Goal: Book appointment/travel/reservation

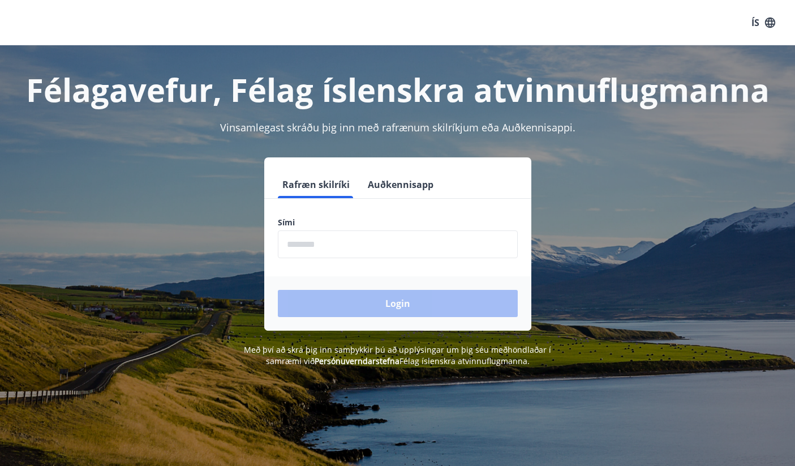
click at [338, 243] on input "phone" at bounding box center [398, 244] width 240 height 28
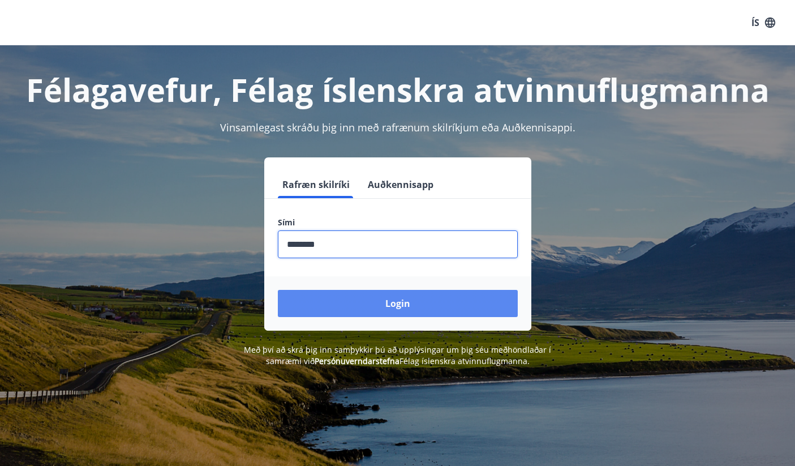
type input "********"
click at [380, 300] on button "Login" at bounding box center [398, 303] width 240 height 27
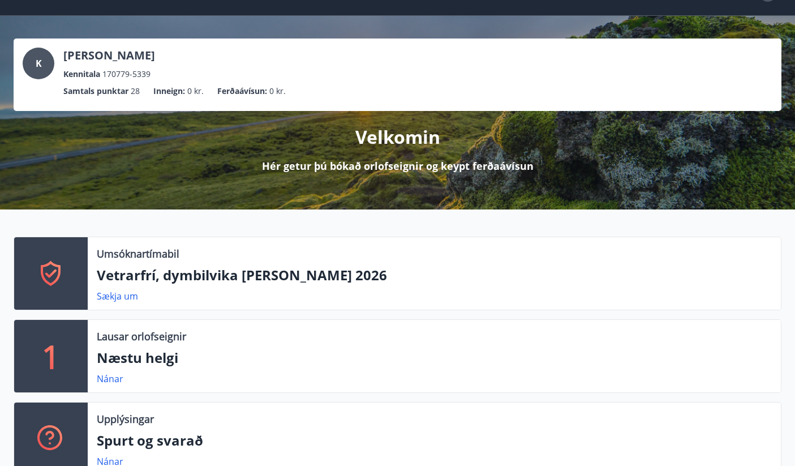
scroll to position [45, 0]
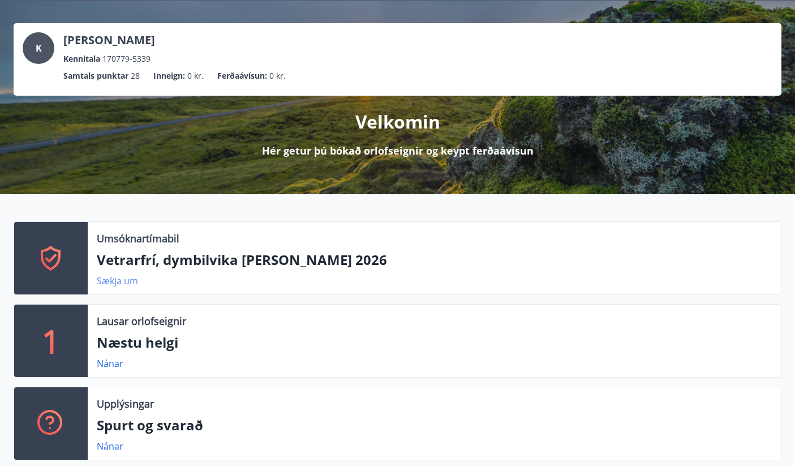
click at [125, 281] on link "Sækja um" at bounding box center [117, 281] width 41 height 12
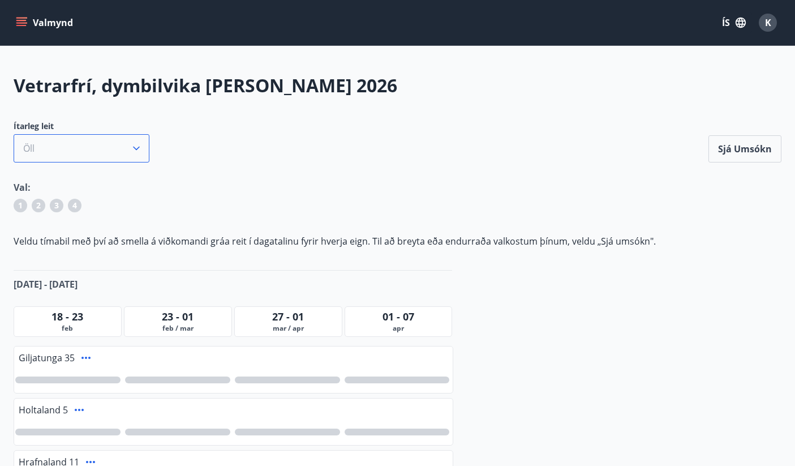
click at [125, 146] on button "Öll" at bounding box center [82, 148] width 136 height 28
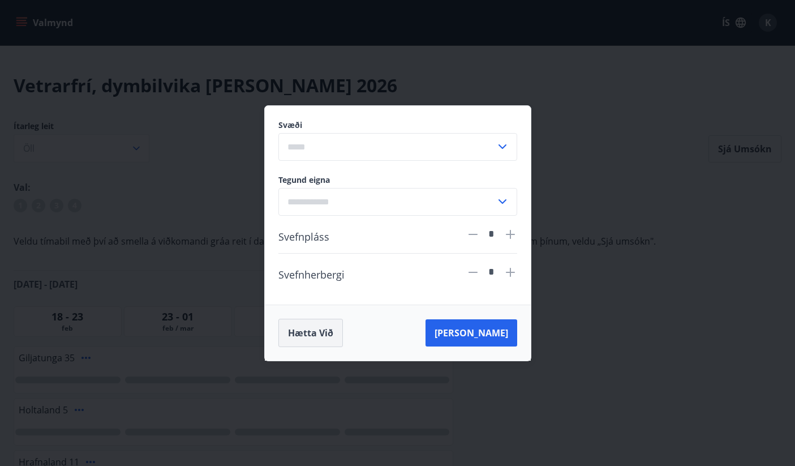
click at [318, 329] on button "Hætta við" at bounding box center [310, 333] width 65 height 28
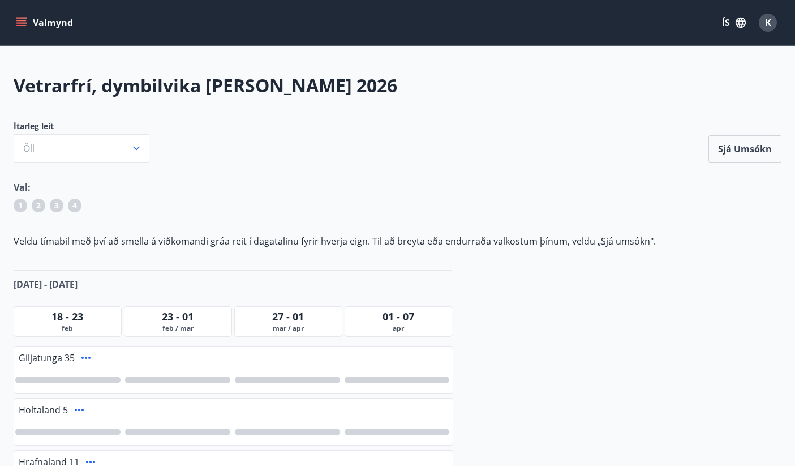
click at [20, 23] on icon "menu" at bounding box center [22, 22] width 12 height 1
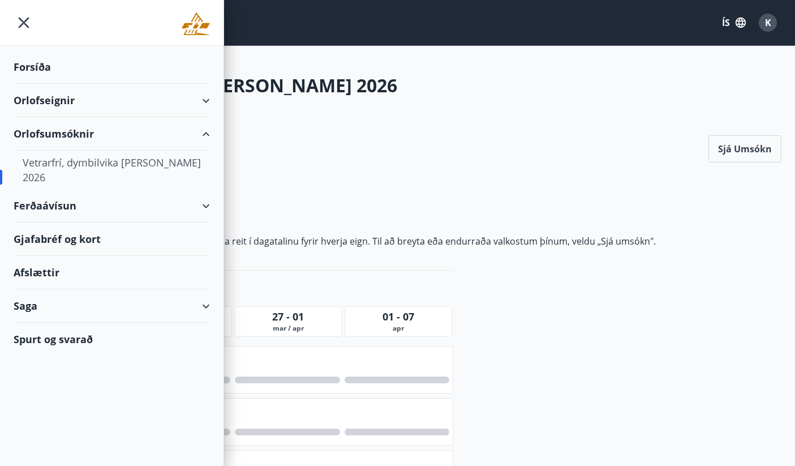
click at [81, 130] on div "Orlofsumsóknir" at bounding box center [112, 133] width 196 height 33
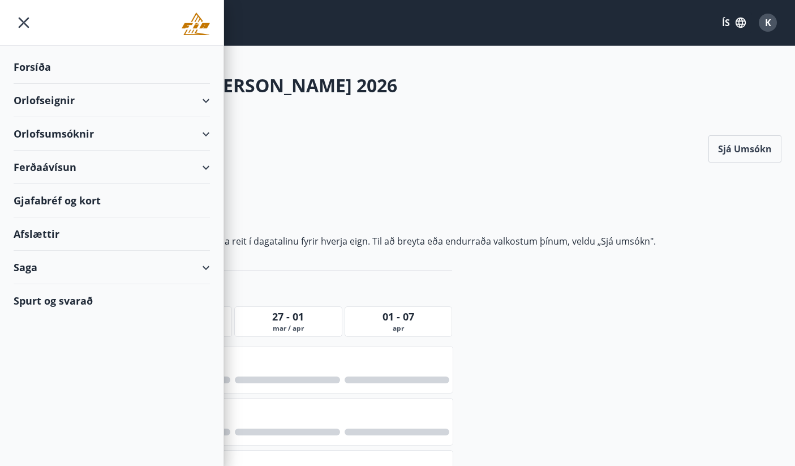
click at [81, 130] on div "Orlofsumsóknir" at bounding box center [112, 133] width 196 height 33
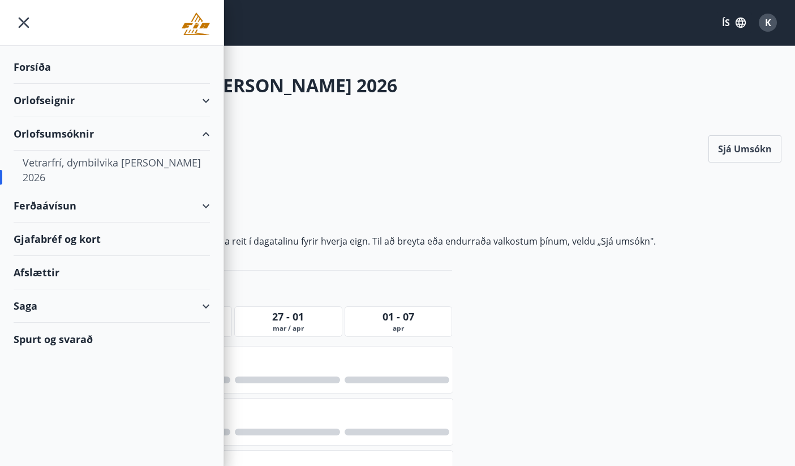
click at [82, 162] on div "Vetrarfrí, dymbilvika og páskar 2026" at bounding box center [112, 170] width 178 height 38
click at [677, 311] on div "Vetrarfrí, dymbilvika og páskar 2026 Ítarleg leit Öll Sjá umsókn Sjá umsókn Val…" at bounding box center [397, 391] width 795 height 636
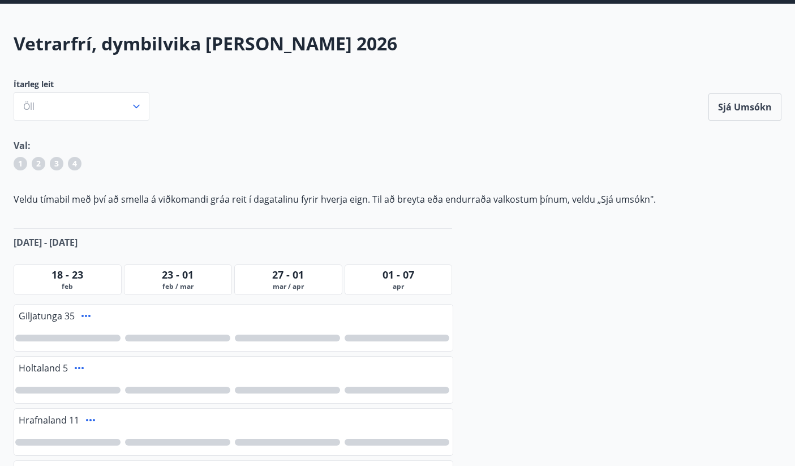
scroll to position [41, 0]
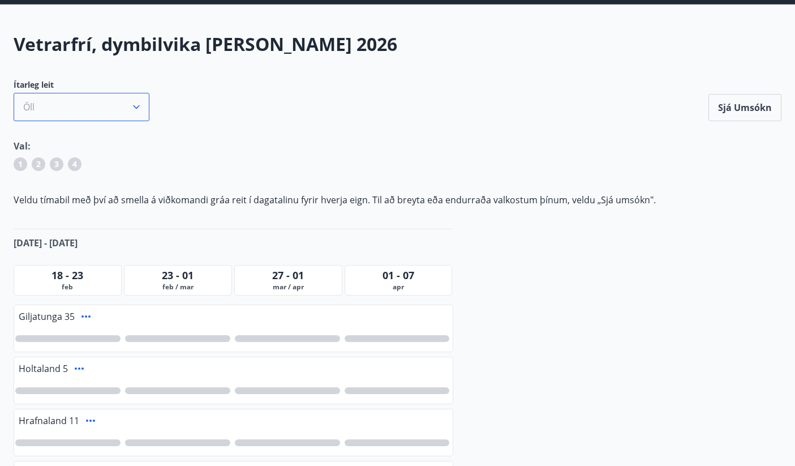
click at [136, 103] on icon "button" at bounding box center [136, 106] width 11 height 11
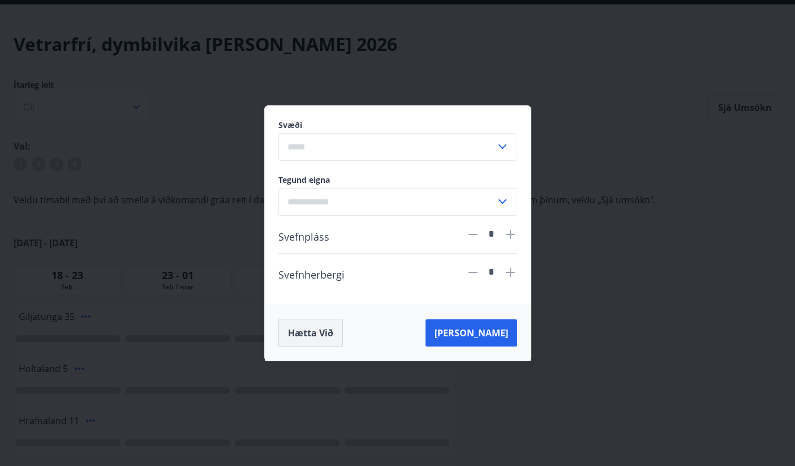
click at [312, 338] on button "Hætta við" at bounding box center [310, 333] width 65 height 28
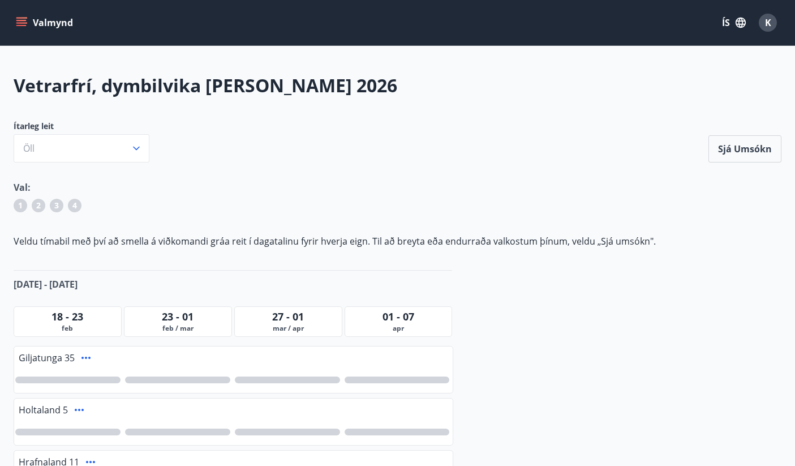
scroll to position [0, 0]
click at [23, 25] on icon "menu" at bounding box center [21, 25] width 10 height 1
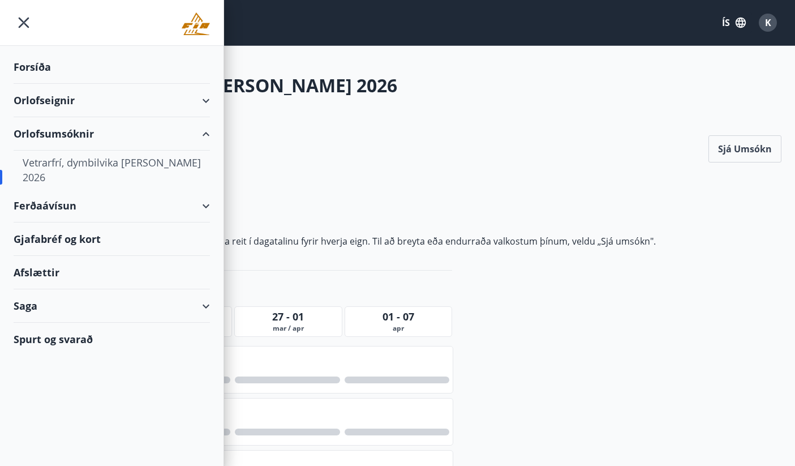
click at [69, 135] on div "Orlofsumsóknir" at bounding box center [112, 133] width 196 height 33
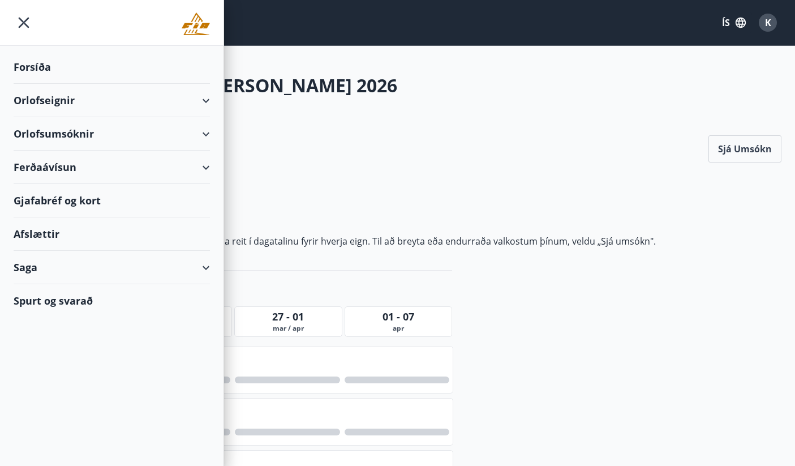
click at [69, 135] on div "Orlofsumsóknir" at bounding box center [112, 133] width 196 height 33
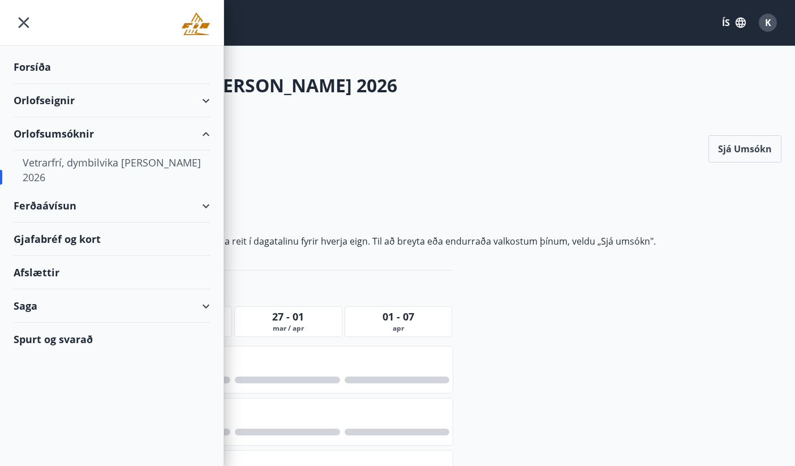
click at [63, 165] on div "Vetrarfrí, dymbilvika og páskar 2026" at bounding box center [112, 170] width 178 height 38
click at [64, 106] on div "Orlofseignir" at bounding box center [112, 100] width 196 height 33
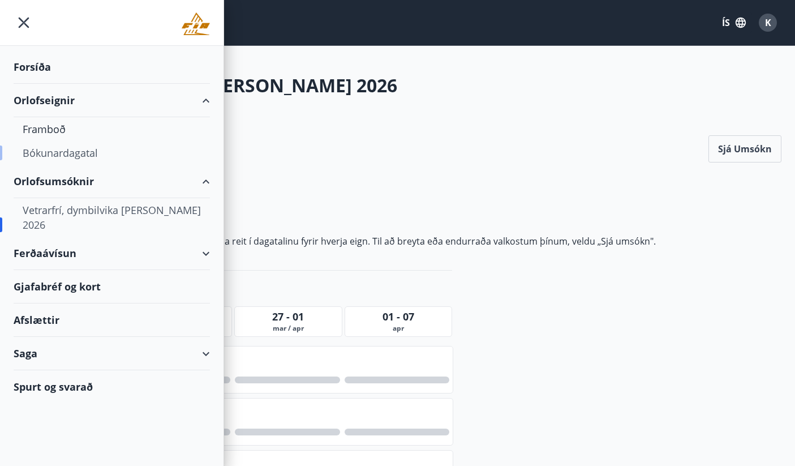
click at [55, 151] on div "Bókunardagatal" at bounding box center [112, 153] width 178 height 24
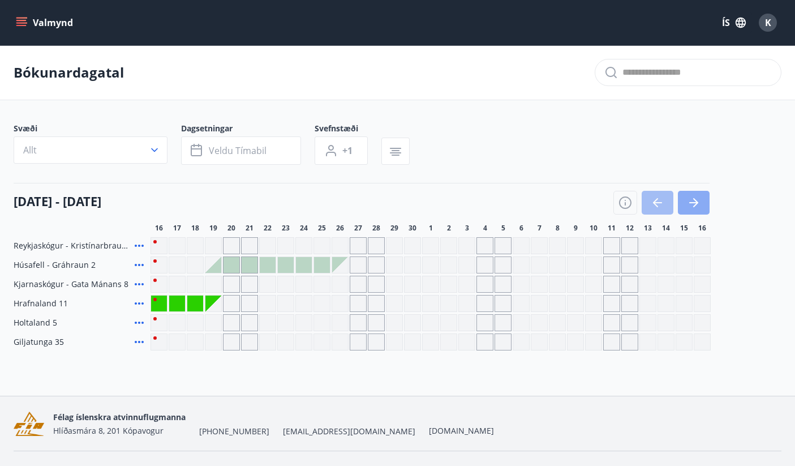
click at [691, 204] on icon "button" at bounding box center [694, 203] width 14 height 14
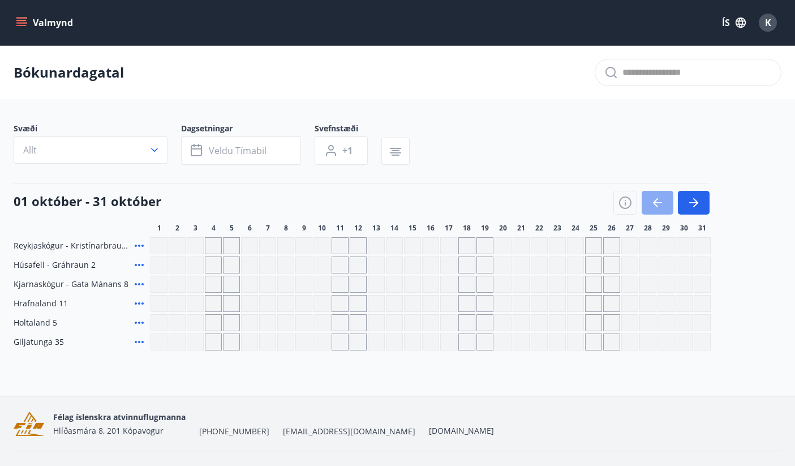
click at [659, 204] on icon "button" at bounding box center [658, 203] width 14 height 14
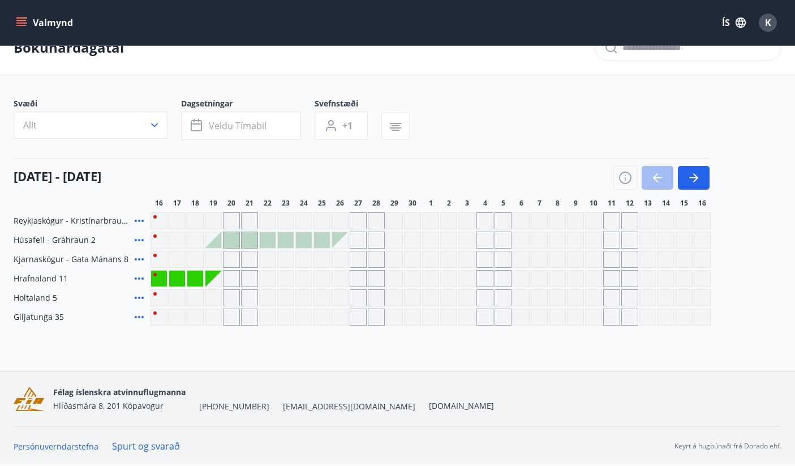
scroll to position [25, 0]
click at [400, 130] on icon "button" at bounding box center [396, 130] width 8 height 1
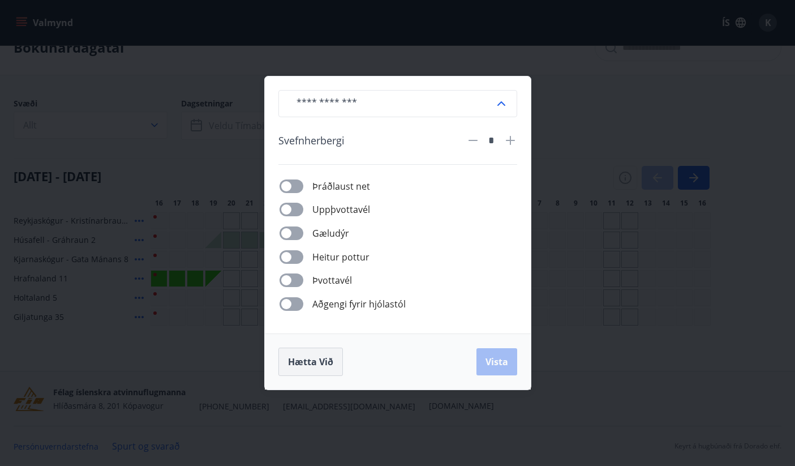
click at [314, 355] on button "Hætta við" at bounding box center [310, 362] width 65 height 28
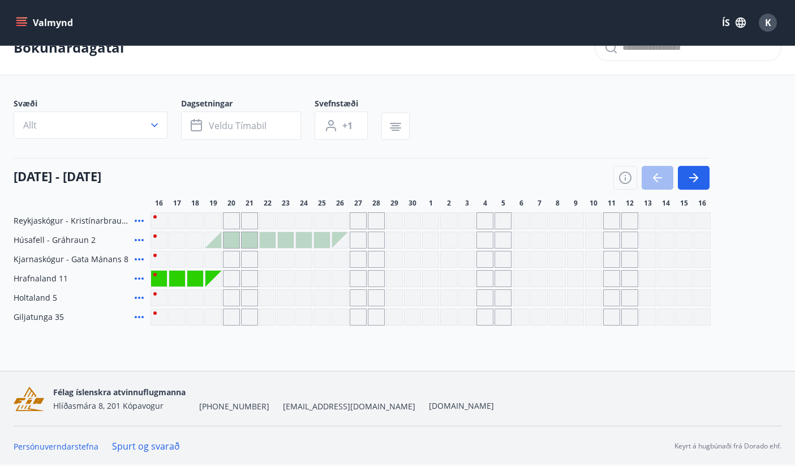
click at [460, 275] on div "Gráir dagar eru ekki bókanlegir" at bounding box center [466, 278] width 17 height 17
click at [538, 278] on div "Gráir dagar eru ekki bókanlegir" at bounding box center [539, 278] width 17 height 17
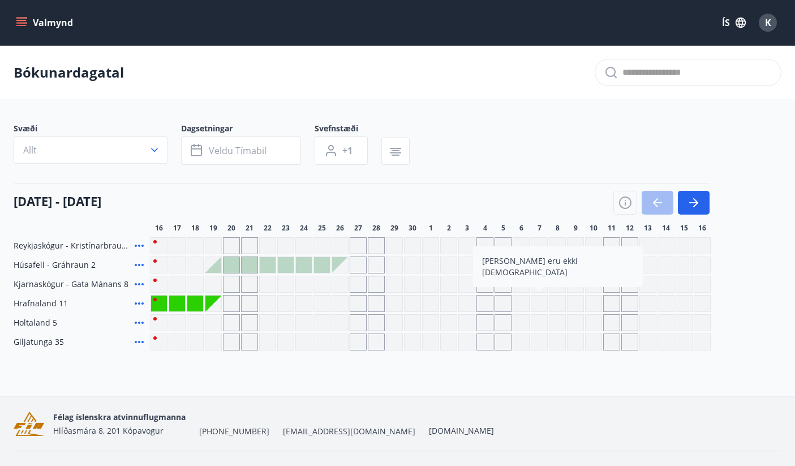
scroll to position [0, 0]
click at [144, 342] on icon at bounding box center [139, 342] width 14 height 14
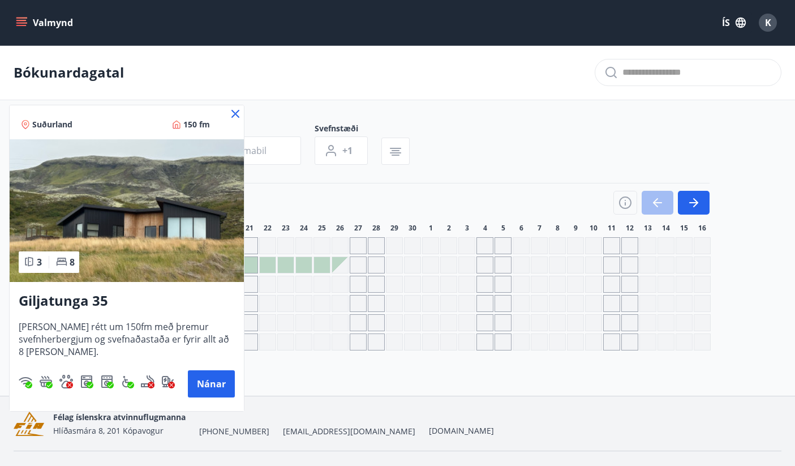
click at [497, 136] on div at bounding box center [397, 233] width 795 height 466
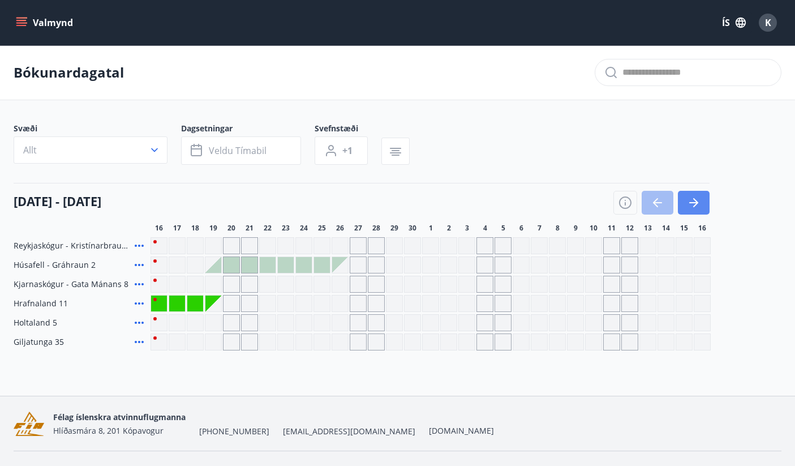
click at [699, 206] on icon "button" at bounding box center [694, 203] width 14 height 14
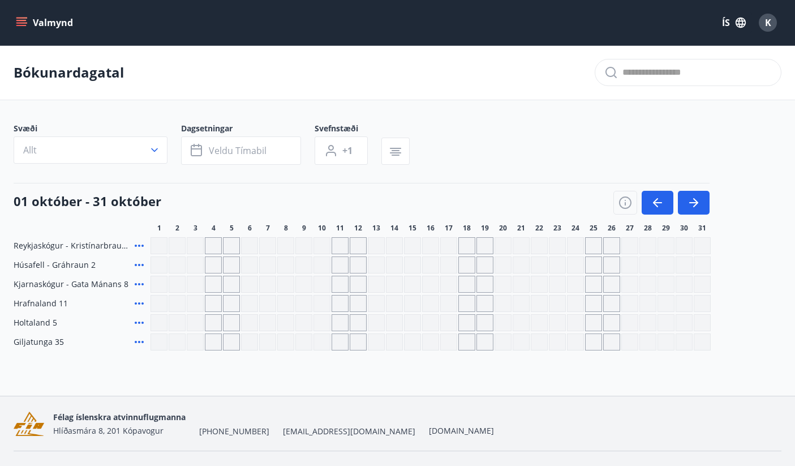
click at [187, 286] on div "Gráir dagar eru ekki bókanlegir" at bounding box center [195, 284] width 17 height 17
click at [303, 276] on div "Gráir dagar eru ekki bókanlegir" at bounding box center [303, 284] width 17 height 17
click at [32, 25] on button "Valmynd" at bounding box center [46, 22] width 64 height 20
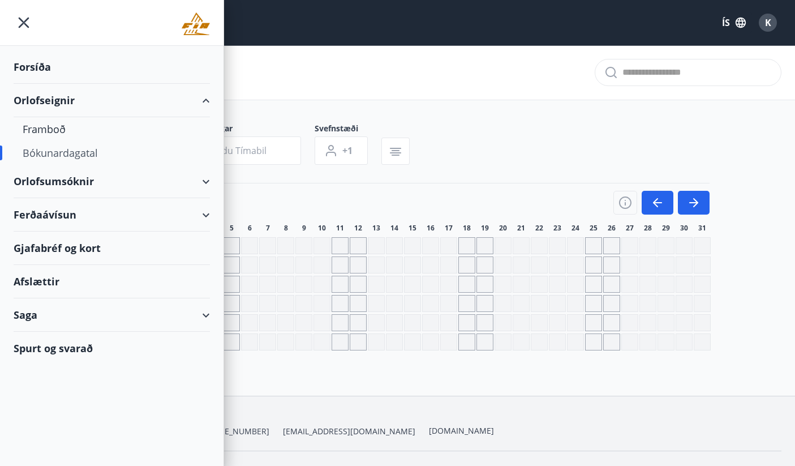
click at [60, 181] on div "Orlofsumsóknir" at bounding box center [112, 181] width 196 height 33
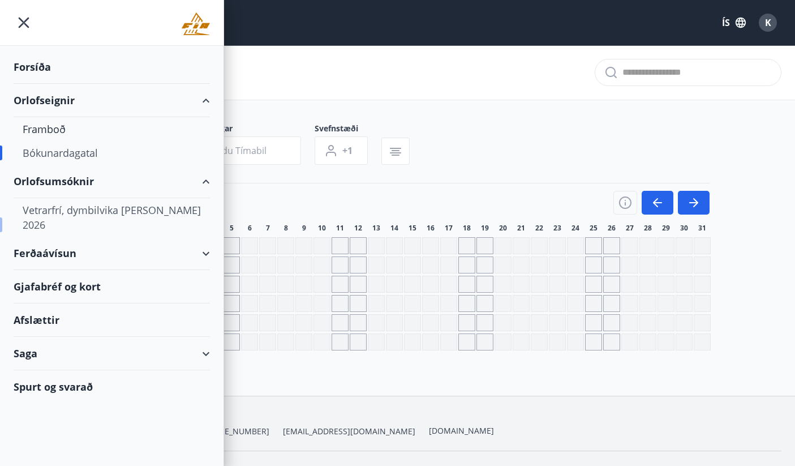
click at [59, 209] on div "Vetrarfrí, dymbilvika og páskar 2026" at bounding box center [112, 217] width 178 height 38
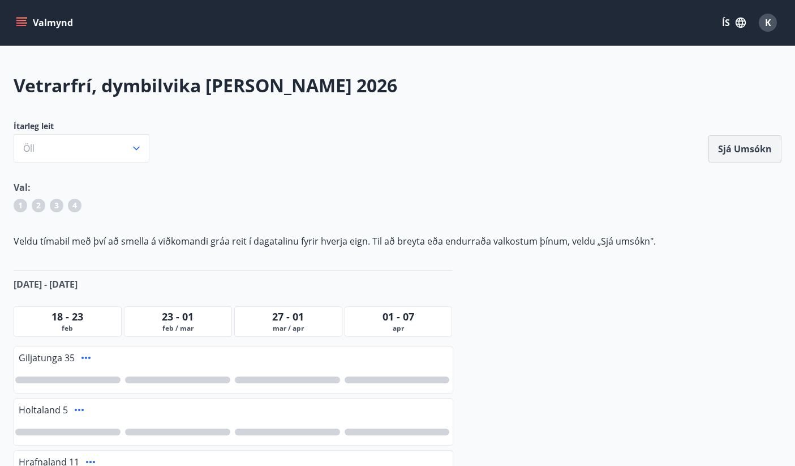
click at [732, 153] on button "Sjá umsókn" at bounding box center [745, 148] width 73 height 27
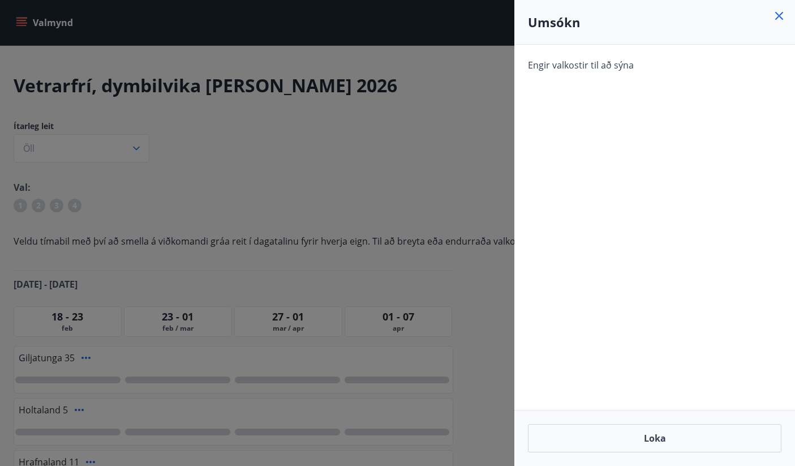
click at [778, 16] on icon at bounding box center [779, 16] width 8 height 8
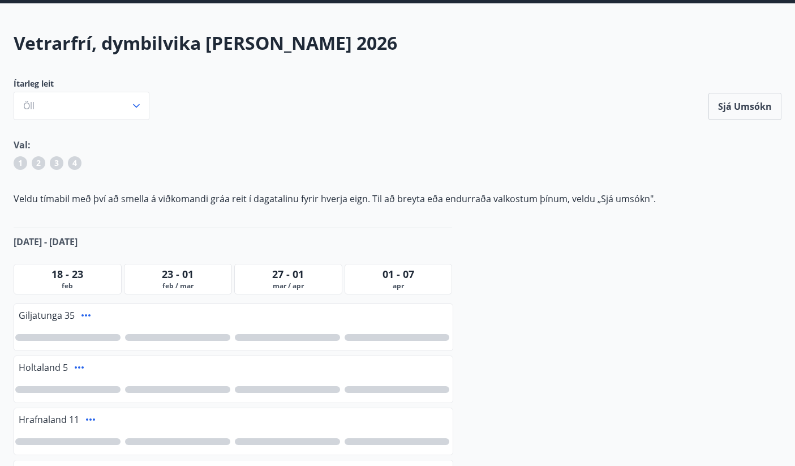
scroll to position [41, 0]
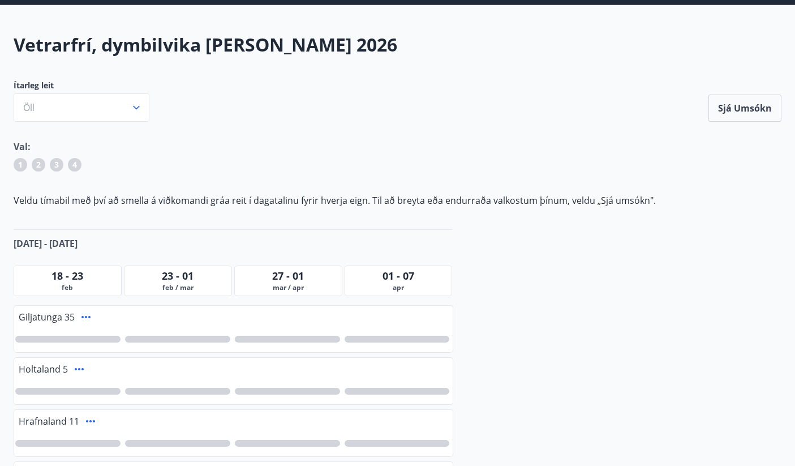
click at [88, 318] on icon at bounding box center [86, 317] width 14 height 14
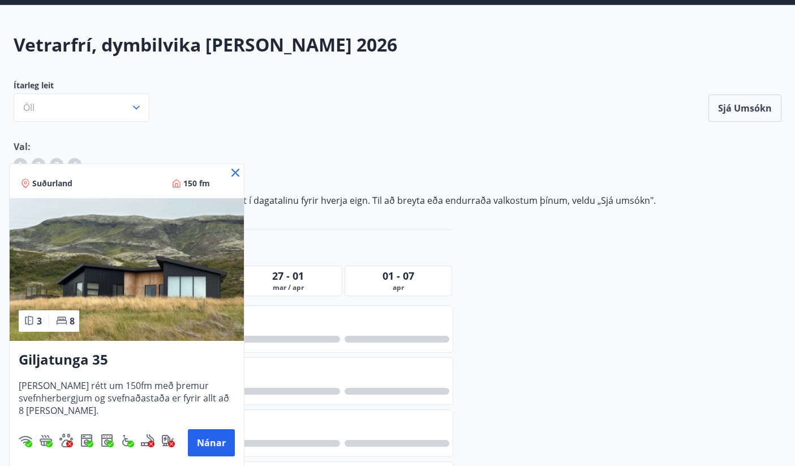
click at [234, 173] on icon at bounding box center [236, 173] width 14 height 14
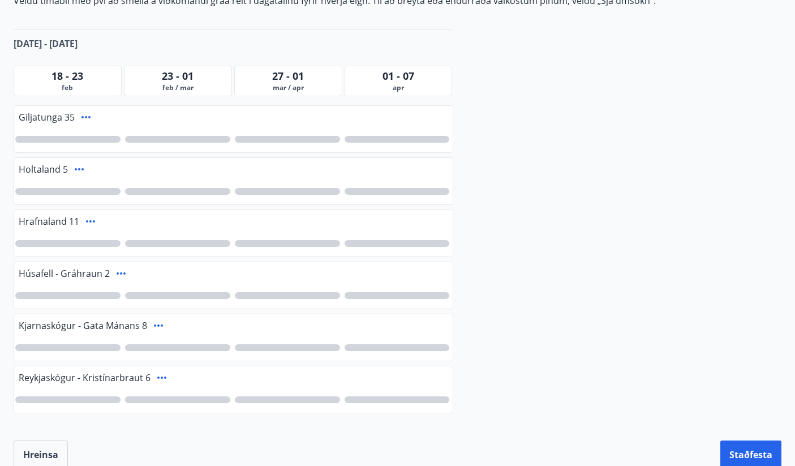
scroll to position [253, 0]
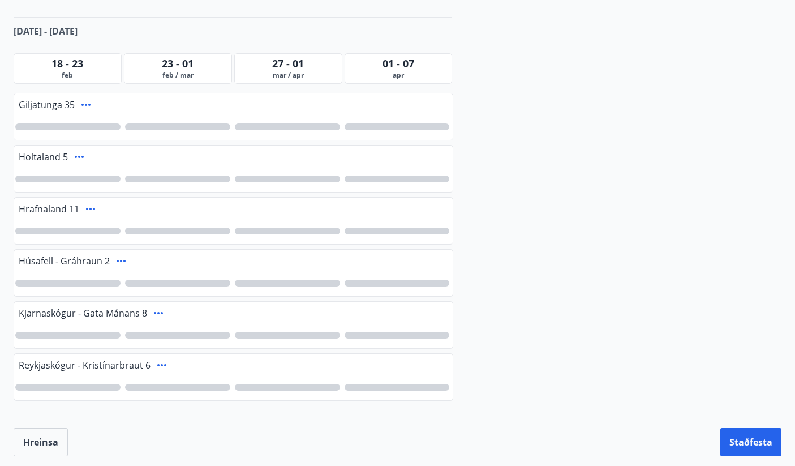
click at [82, 156] on icon at bounding box center [79, 157] width 9 height 2
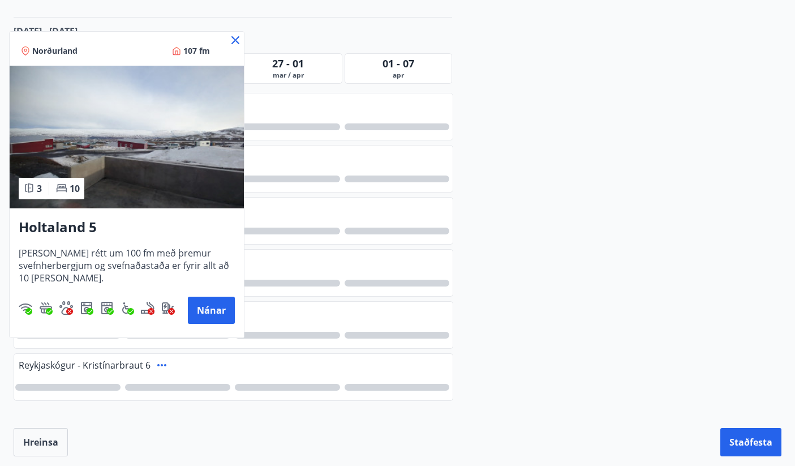
click at [237, 43] on icon at bounding box center [236, 40] width 14 height 14
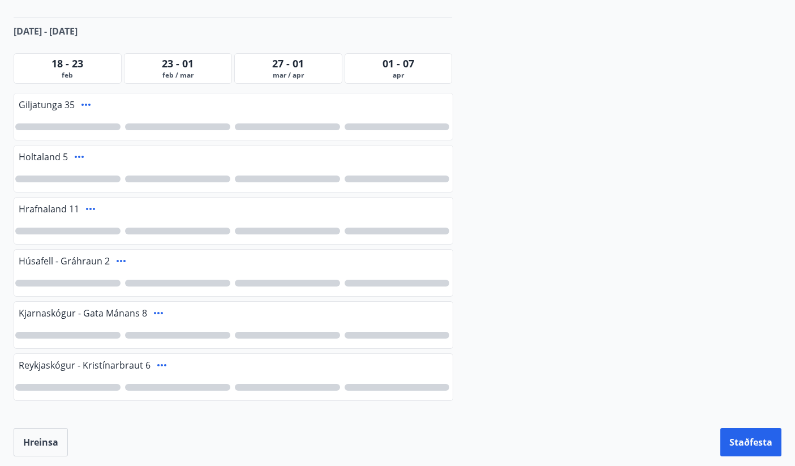
click at [92, 208] on icon at bounding box center [91, 209] width 14 height 14
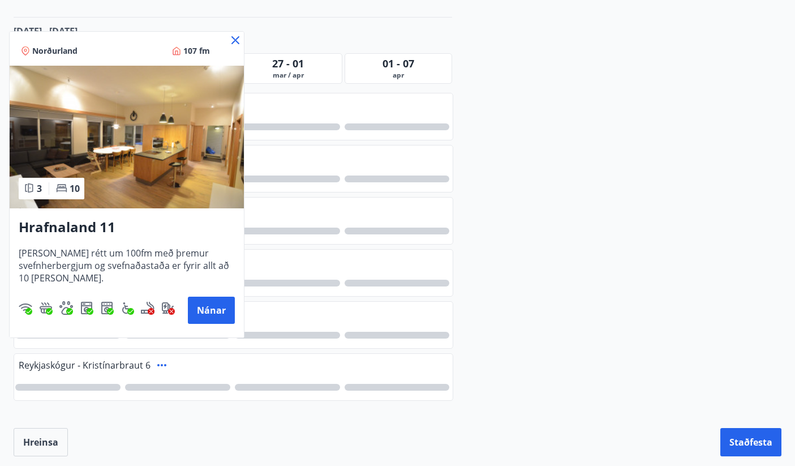
click at [235, 38] on icon at bounding box center [236, 40] width 14 height 14
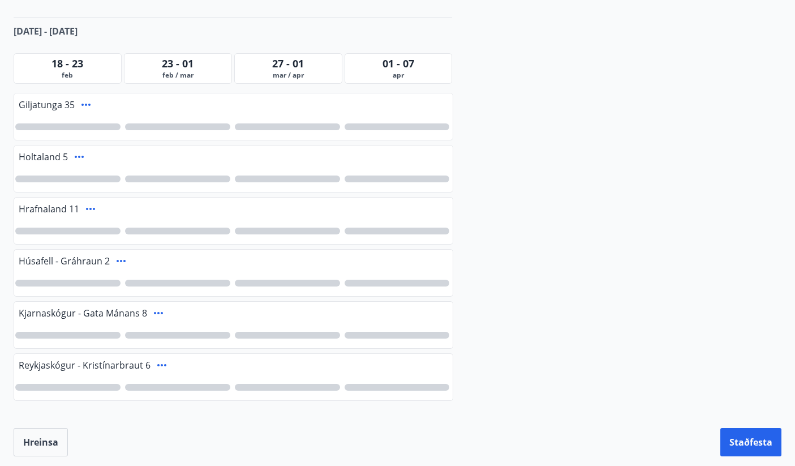
click at [156, 313] on icon at bounding box center [159, 313] width 14 height 14
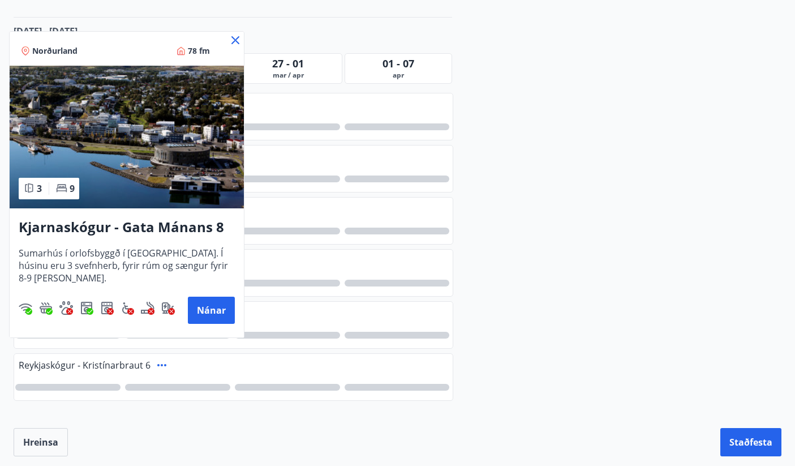
click at [238, 40] on icon at bounding box center [236, 40] width 14 height 14
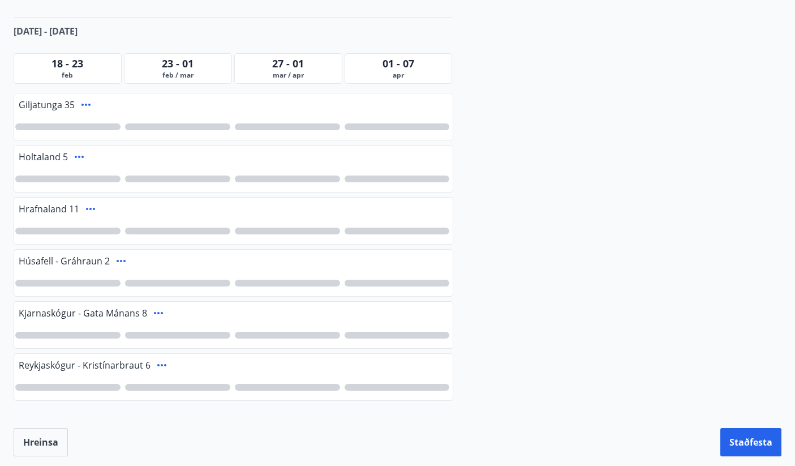
click at [160, 367] on icon at bounding box center [162, 365] width 14 height 14
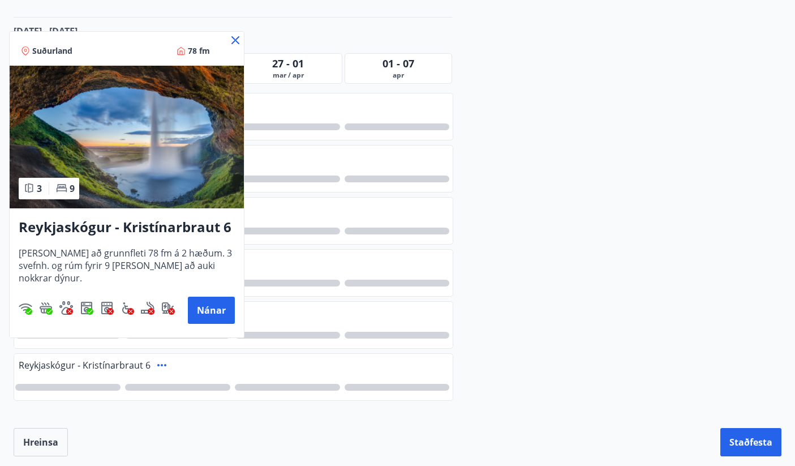
click at [237, 37] on icon at bounding box center [236, 40] width 14 height 14
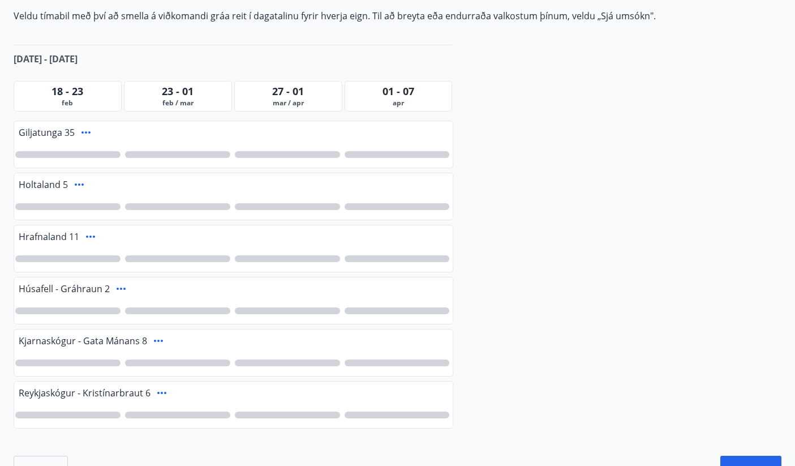
scroll to position [235, 0]
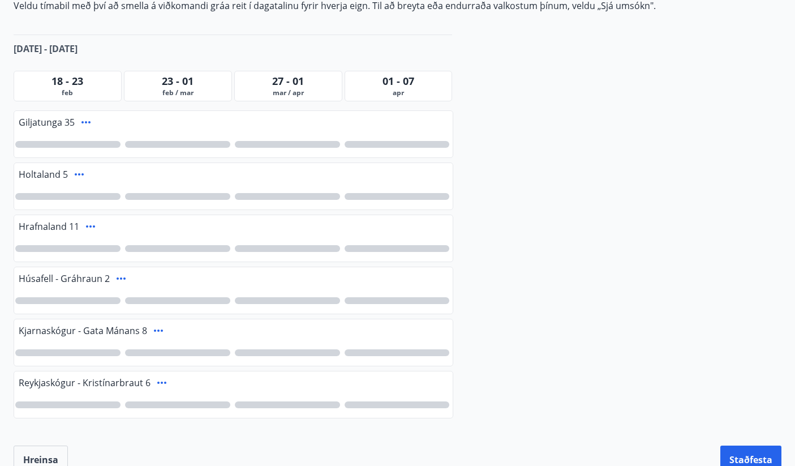
click at [601, 119] on div "Vetrarfrí, dymbilvika og páskar 2026 Ítarleg leit Öll Sjá umsókn Sjá umsókn Val…" at bounding box center [397, 156] width 795 height 636
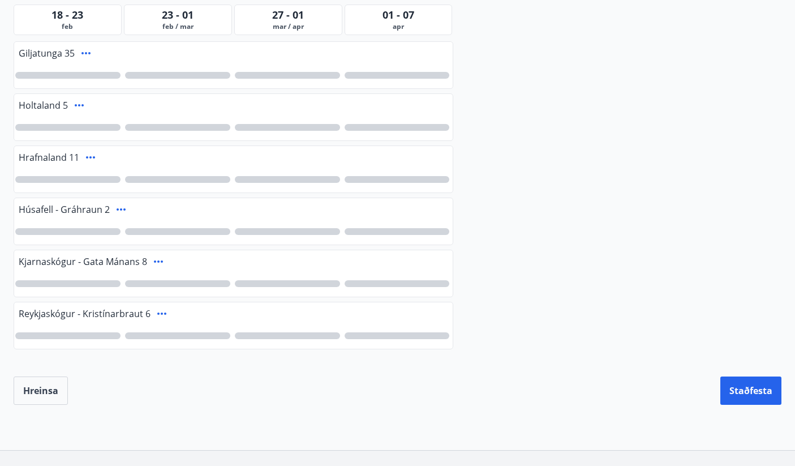
scroll to position [305, 0]
click at [86, 54] on icon at bounding box center [86, 53] width 14 height 14
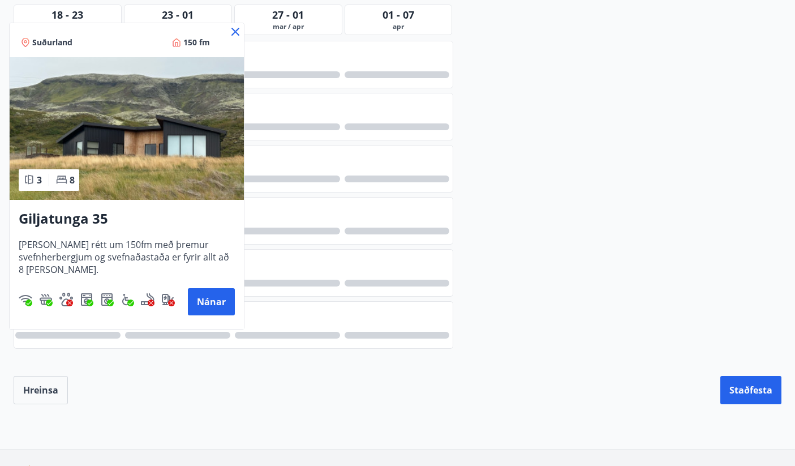
click at [547, 123] on div at bounding box center [397, 233] width 795 height 466
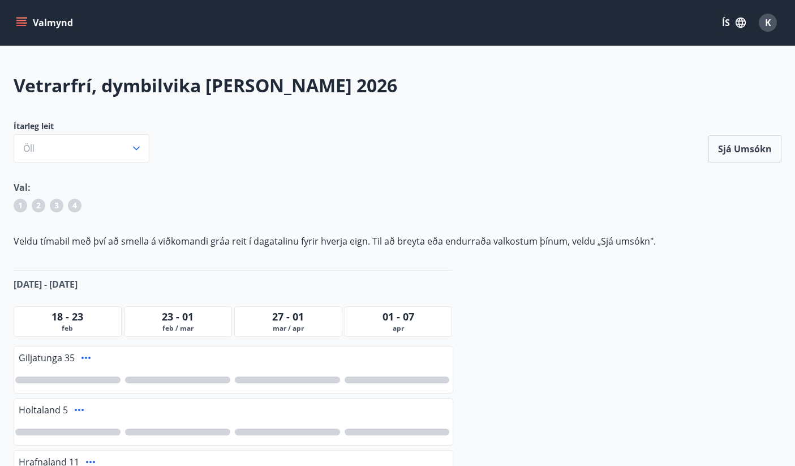
scroll to position [0, 0]
click at [31, 31] on button "Valmynd" at bounding box center [46, 22] width 64 height 20
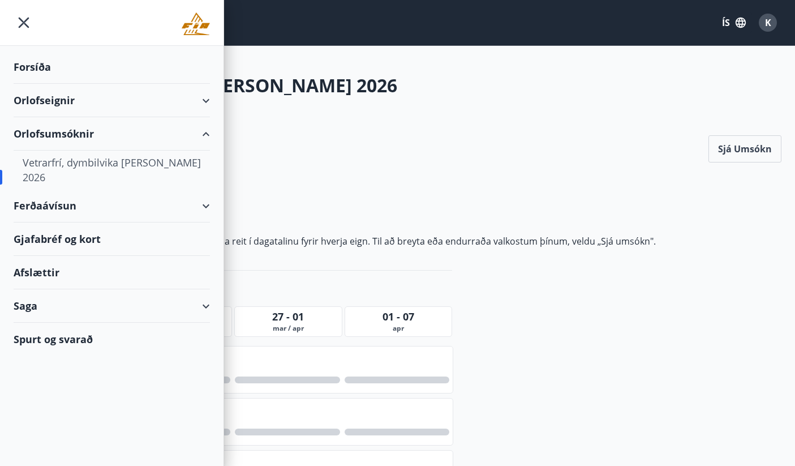
click at [436, 195] on div "Val: 1 2 3 4" at bounding box center [398, 199] width 768 height 36
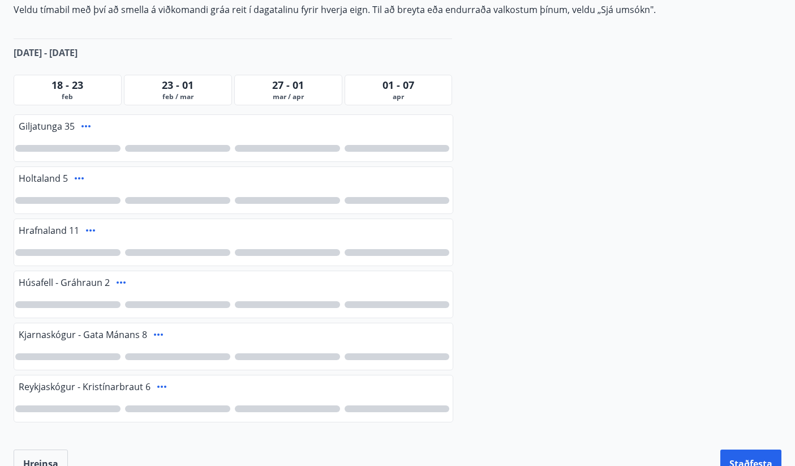
scroll to position [236, 0]
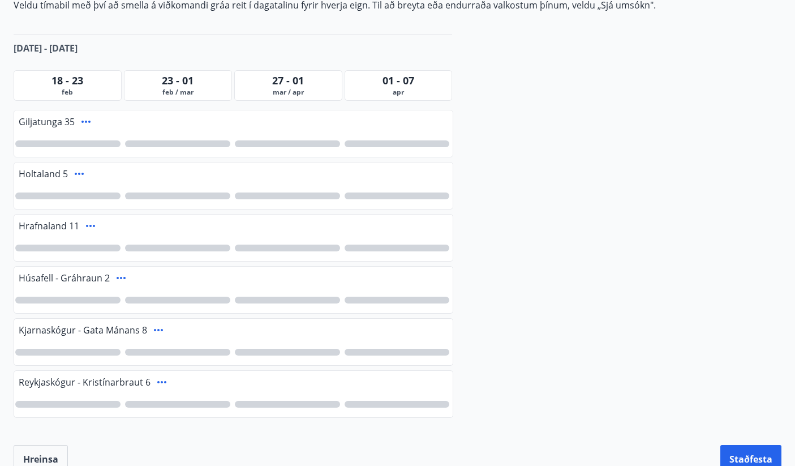
click at [86, 122] on icon at bounding box center [86, 122] width 9 height 2
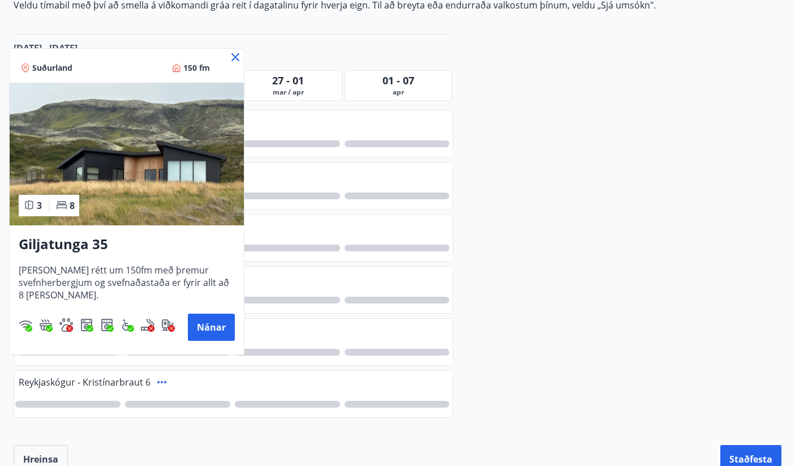
click at [236, 58] on icon at bounding box center [236, 57] width 8 height 8
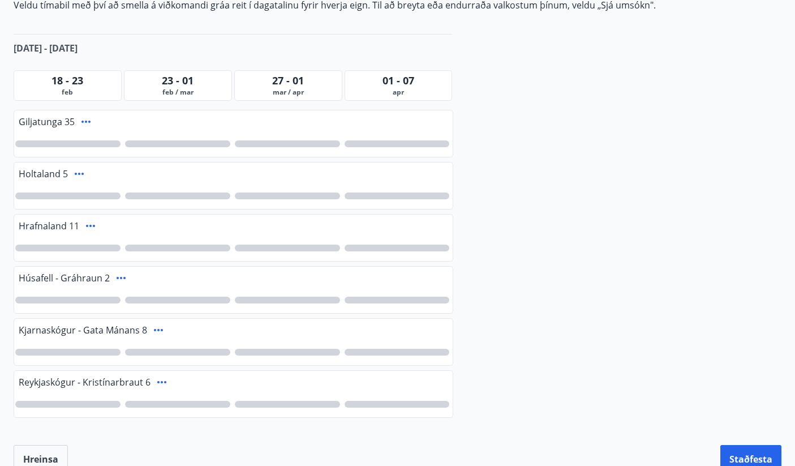
click at [82, 175] on icon at bounding box center [79, 174] width 14 height 14
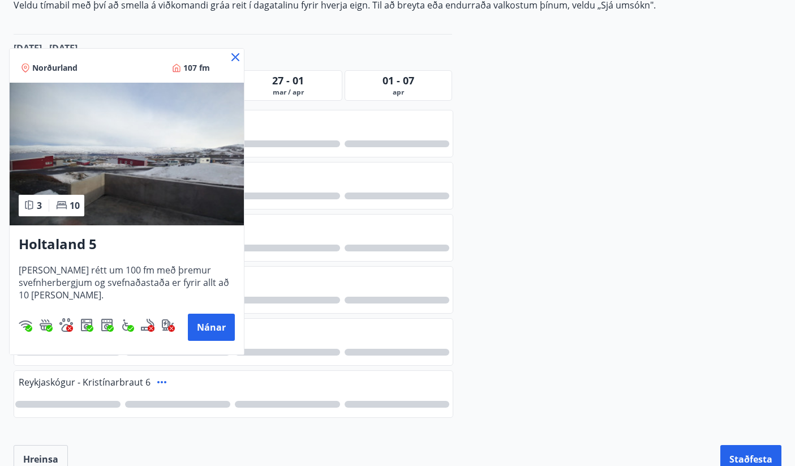
click at [236, 57] on icon at bounding box center [236, 58] width 2 height 2
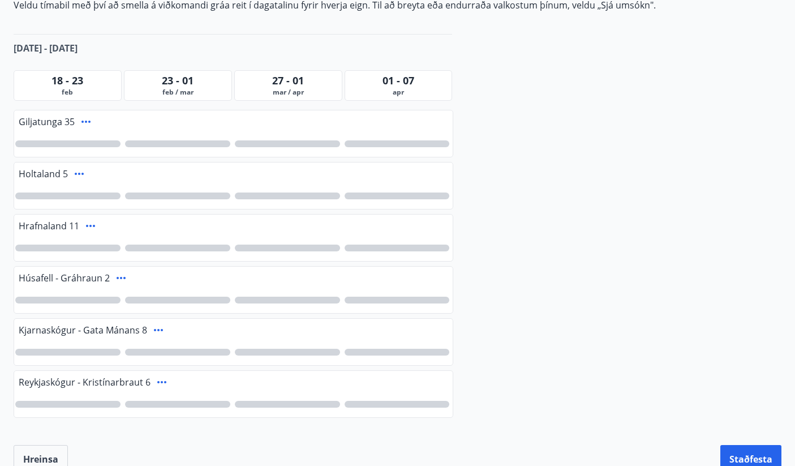
click at [88, 223] on icon at bounding box center [91, 226] width 14 height 14
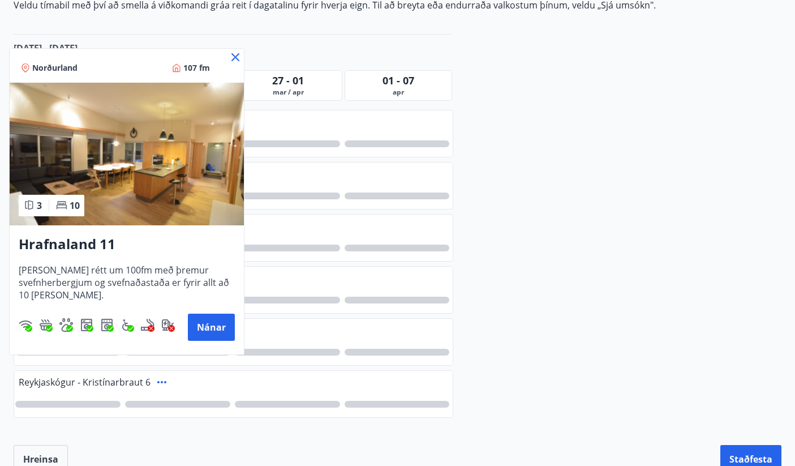
click at [234, 54] on icon at bounding box center [236, 57] width 14 height 14
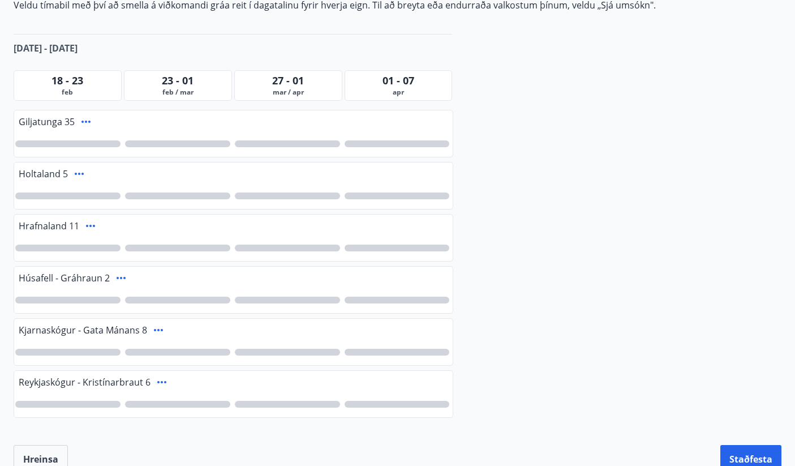
click at [115, 277] on icon at bounding box center [121, 278] width 14 height 14
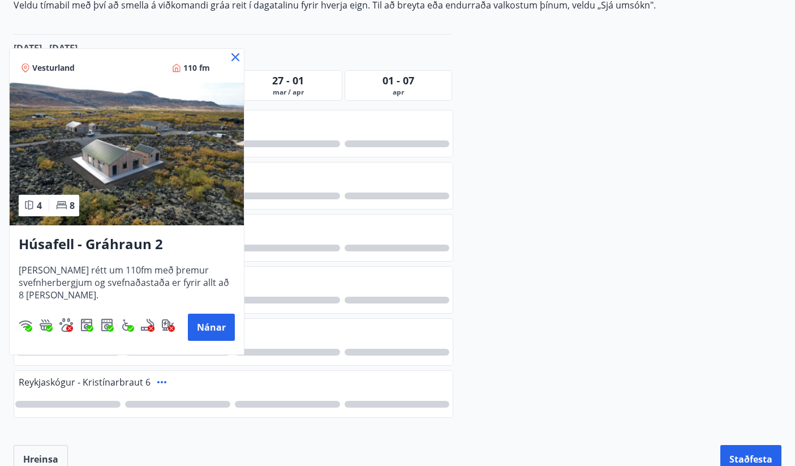
click at [235, 60] on icon at bounding box center [236, 57] width 14 height 14
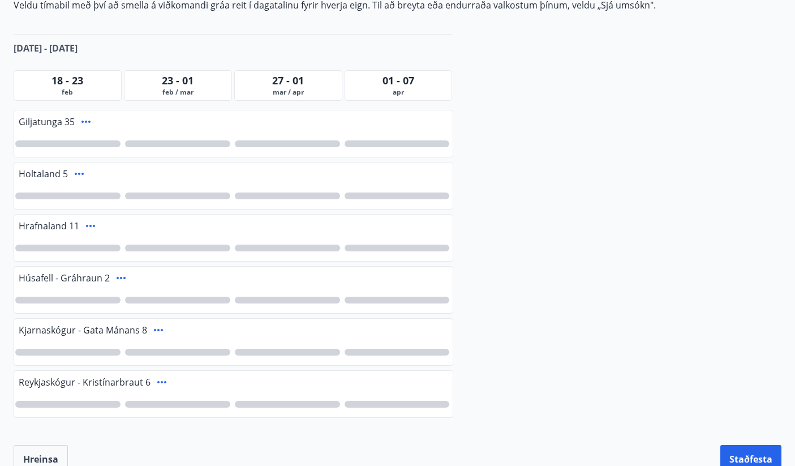
click at [159, 331] on icon at bounding box center [159, 330] width 14 height 14
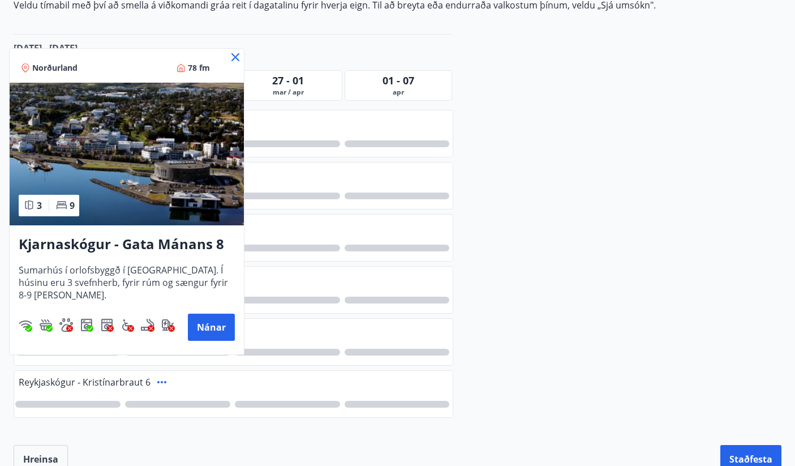
click at [235, 57] on icon at bounding box center [236, 57] width 8 height 8
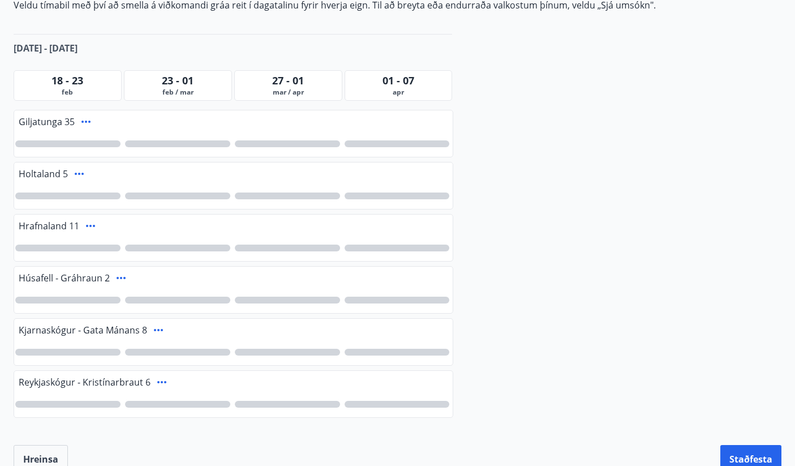
click at [93, 227] on icon at bounding box center [91, 226] width 14 height 14
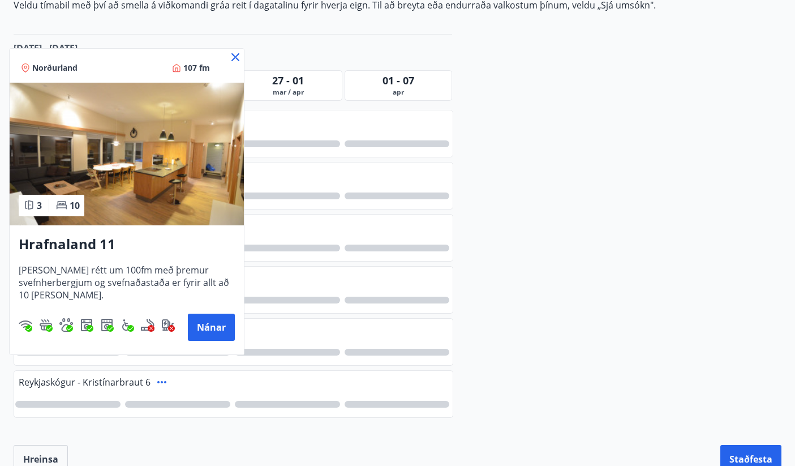
click at [234, 59] on icon at bounding box center [236, 57] width 8 height 8
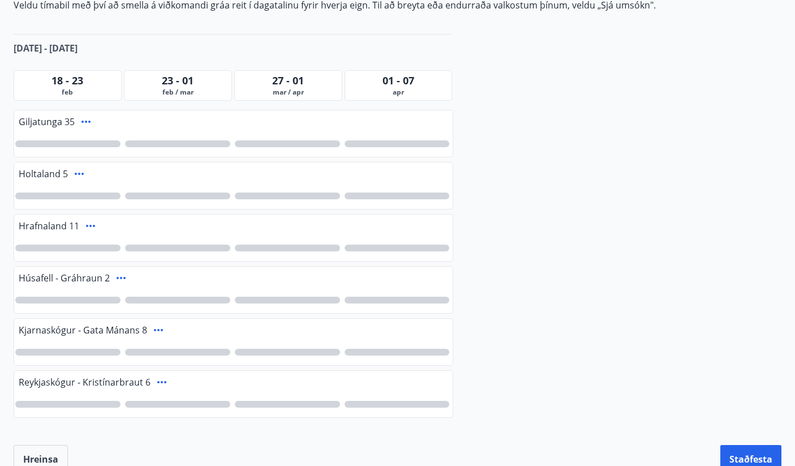
click at [119, 278] on icon at bounding box center [121, 278] width 9 height 2
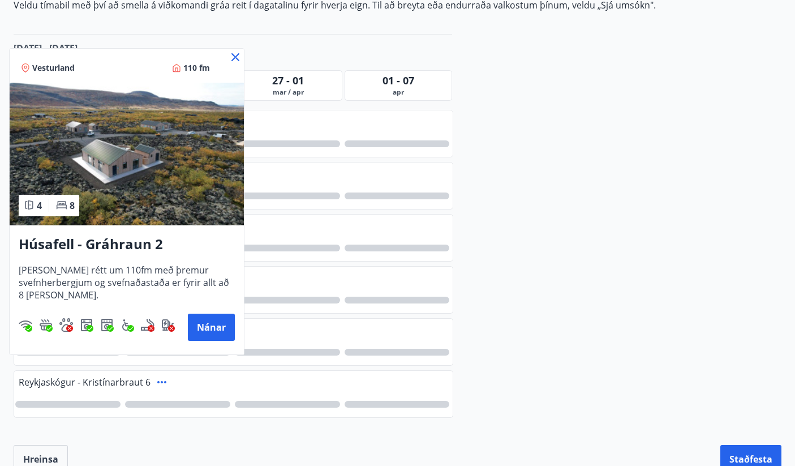
click at [237, 56] on icon at bounding box center [236, 57] width 8 height 8
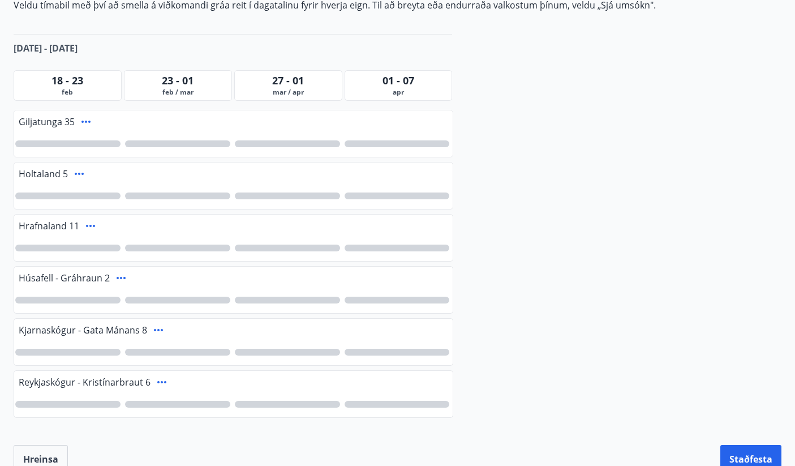
click at [157, 330] on icon at bounding box center [158, 330] width 9 height 2
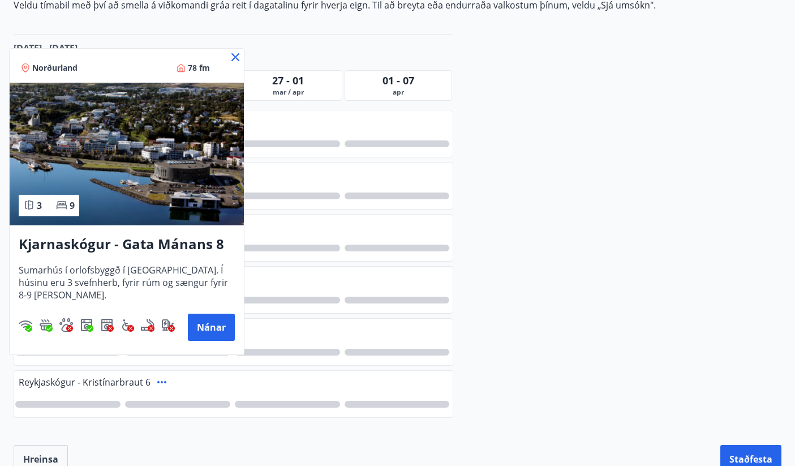
click at [235, 55] on icon at bounding box center [236, 57] width 14 height 14
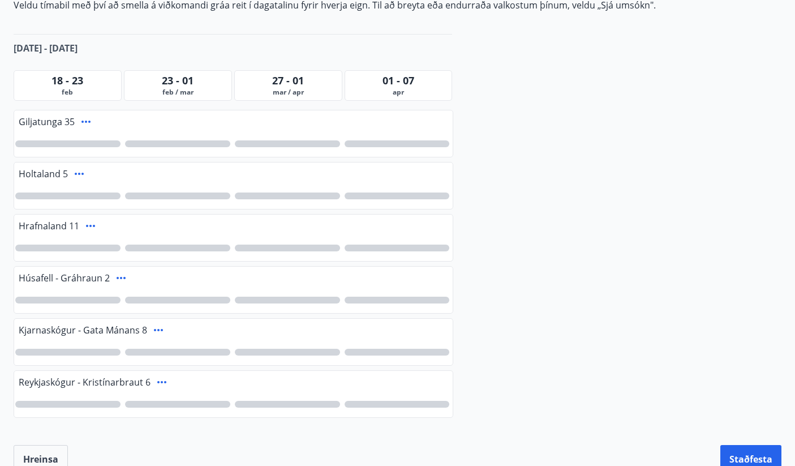
click at [161, 383] on icon at bounding box center [162, 382] width 14 height 14
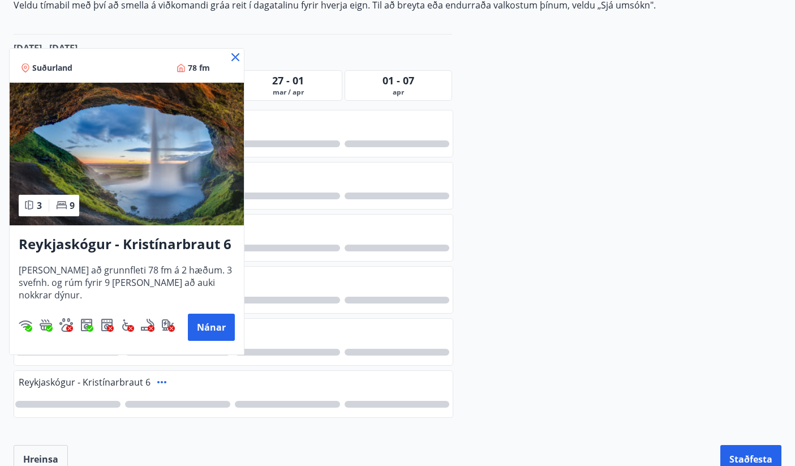
click at [235, 59] on icon at bounding box center [236, 57] width 14 height 14
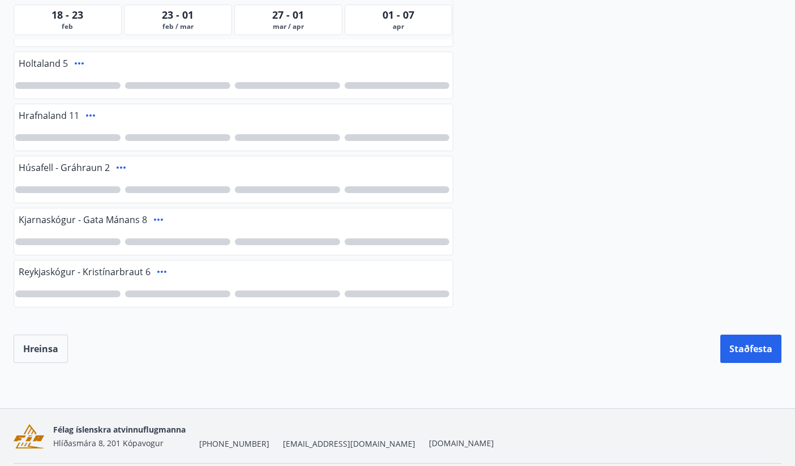
scroll to position [336, 0]
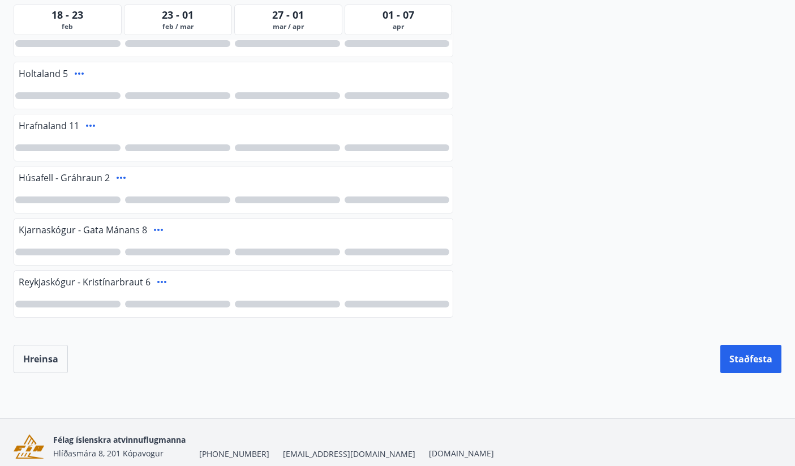
click at [92, 125] on icon at bounding box center [91, 126] width 14 height 14
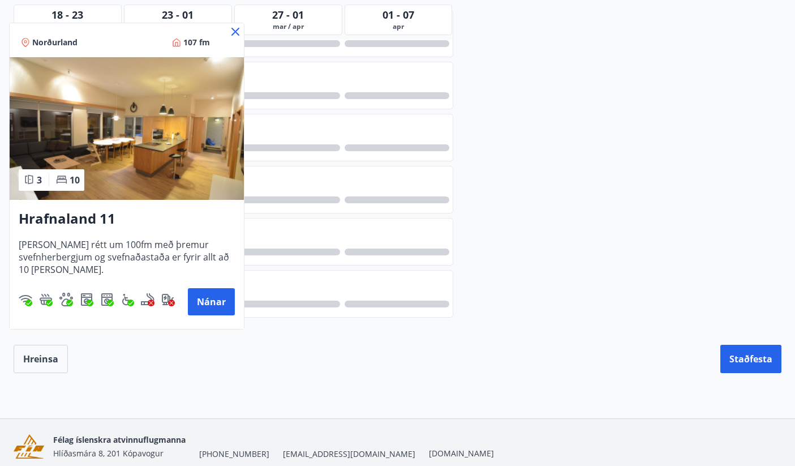
click at [236, 34] on icon at bounding box center [236, 32] width 14 height 14
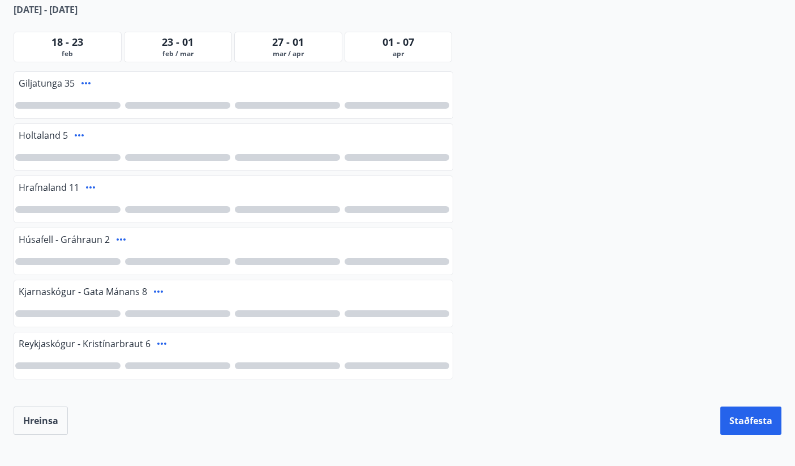
scroll to position [274, 0]
click at [467, 80] on div "Vetrarfrí, dymbilvika og páskar 2026 Ítarleg leit Öll Sjá umsókn Sjá umsókn Val…" at bounding box center [397, 117] width 795 height 636
click at [70, 44] on span "18 - 23" at bounding box center [68, 43] width 32 height 14
click at [535, 173] on div "Vetrarfrí, dymbilvika og páskar 2026 Ítarleg leit Öll Sjá umsókn Sjá umsókn Val…" at bounding box center [397, 117] width 795 height 636
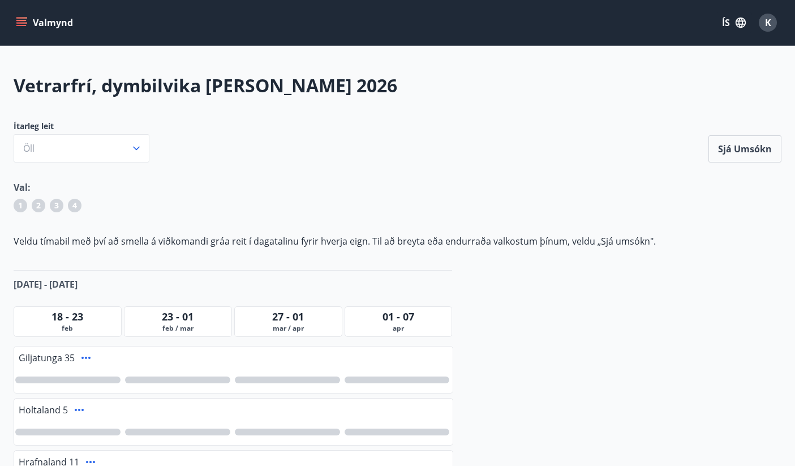
scroll to position [0, 0]
click at [26, 25] on icon "menu" at bounding box center [21, 25] width 10 height 1
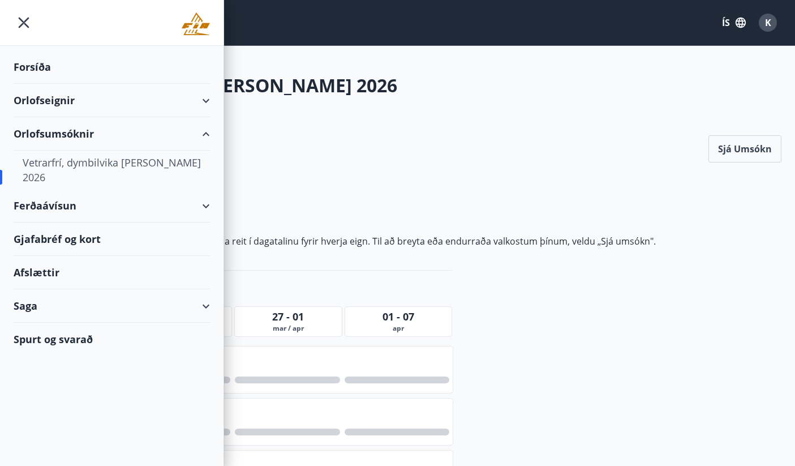
click at [58, 102] on div "Orlofseignir" at bounding box center [112, 100] width 196 height 33
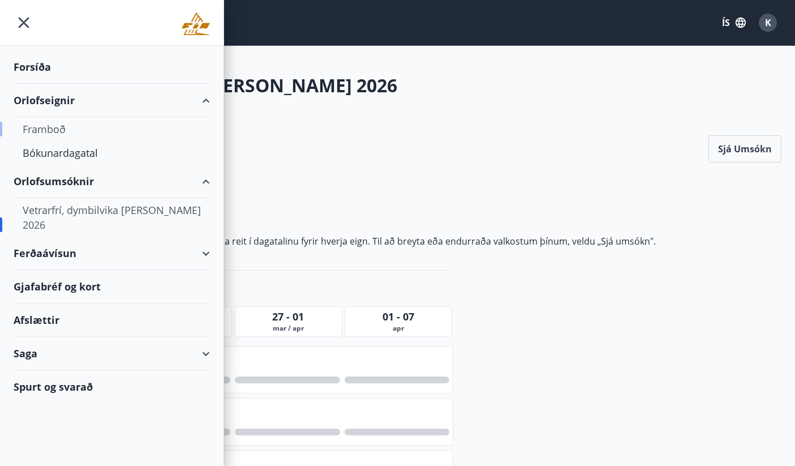
click at [52, 126] on div "Framboð" at bounding box center [112, 129] width 178 height 24
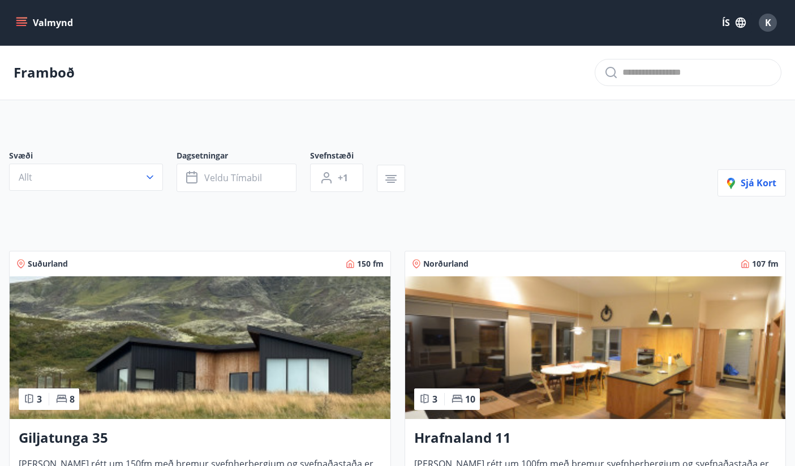
click at [33, 22] on button "Valmynd" at bounding box center [46, 22] width 64 height 20
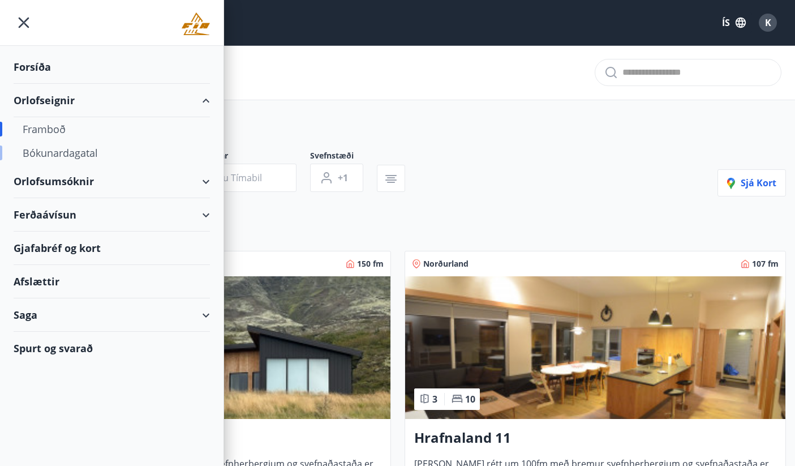
click at [80, 151] on div "Bókunardagatal" at bounding box center [112, 153] width 178 height 24
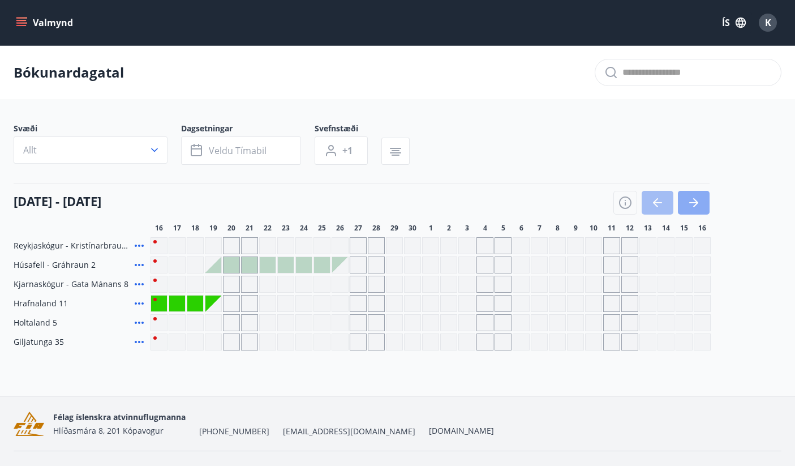
click at [699, 211] on button "button" at bounding box center [694, 203] width 32 height 24
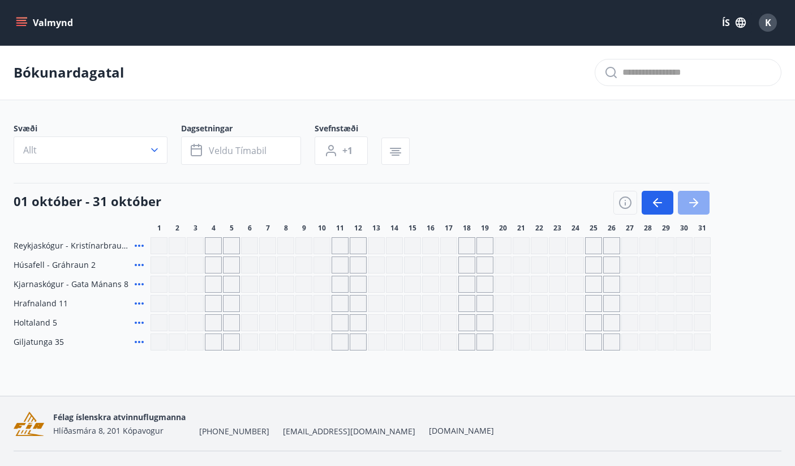
click at [699, 211] on button "button" at bounding box center [694, 203] width 32 height 24
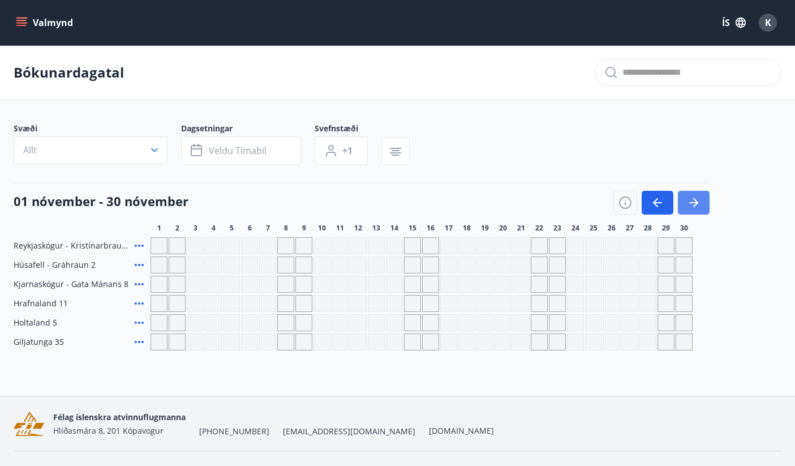
click at [699, 211] on button "button" at bounding box center [694, 203] width 32 height 24
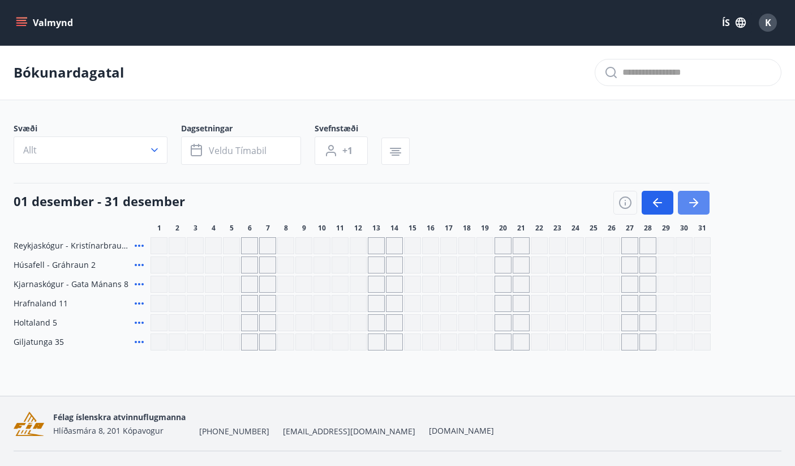
click at [699, 211] on button "button" at bounding box center [694, 203] width 32 height 24
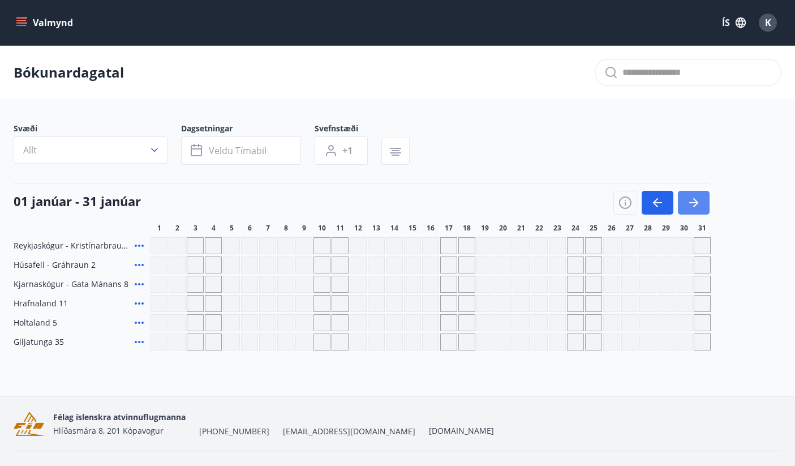
click at [699, 211] on button "button" at bounding box center [694, 203] width 32 height 24
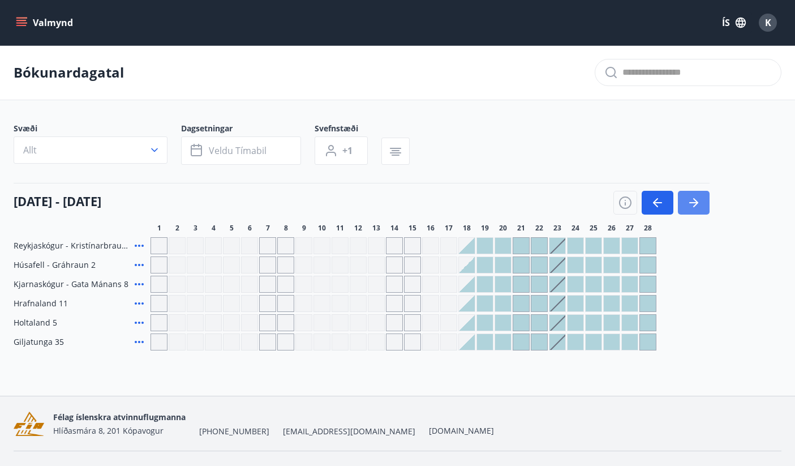
click at [699, 211] on button "button" at bounding box center [694, 203] width 32 height 24
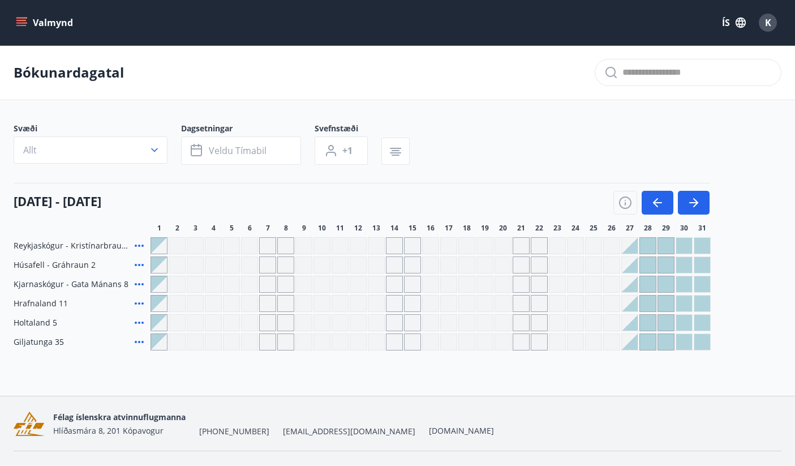
click at [663, 280] on div at bounding box center [666, 284] width 16 height 16
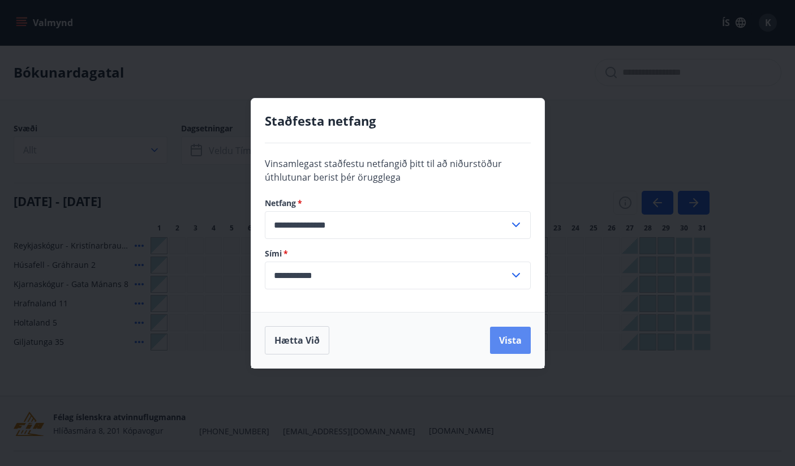
click at [509, 342] on button "Vista" at bounding box center [510, 340] width 41 height 27
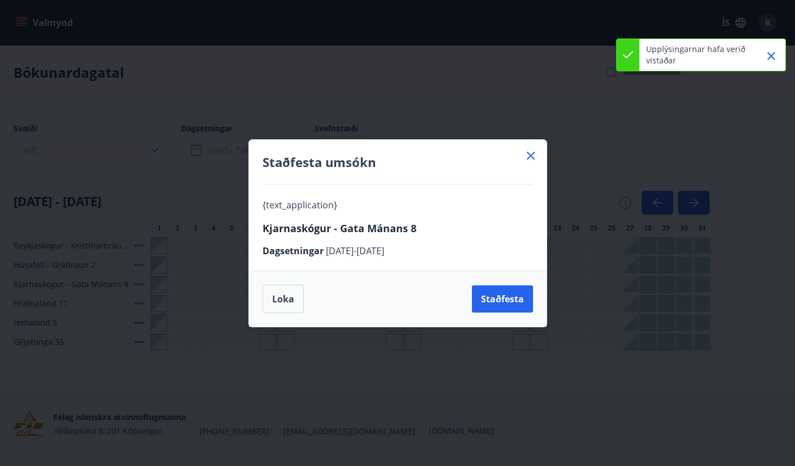
click at [534, 156] on icon at bounding box center [531, 156] width 14 height 14
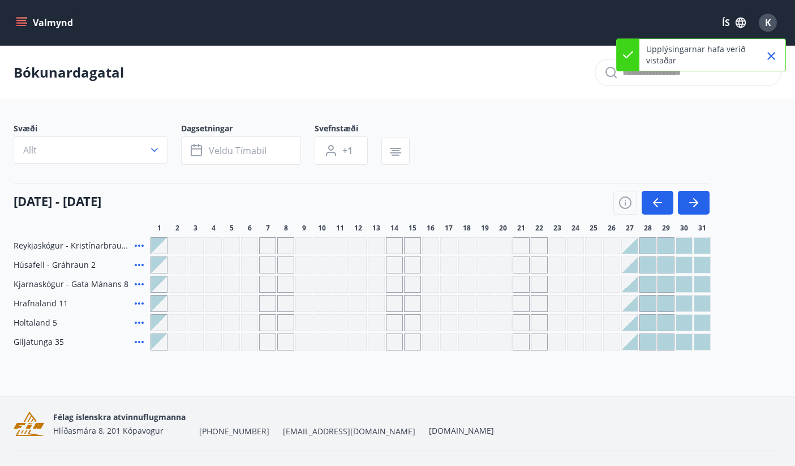
click at [770, 57] on icon "Close" at bounding box center [772, 56] width 8 height 8
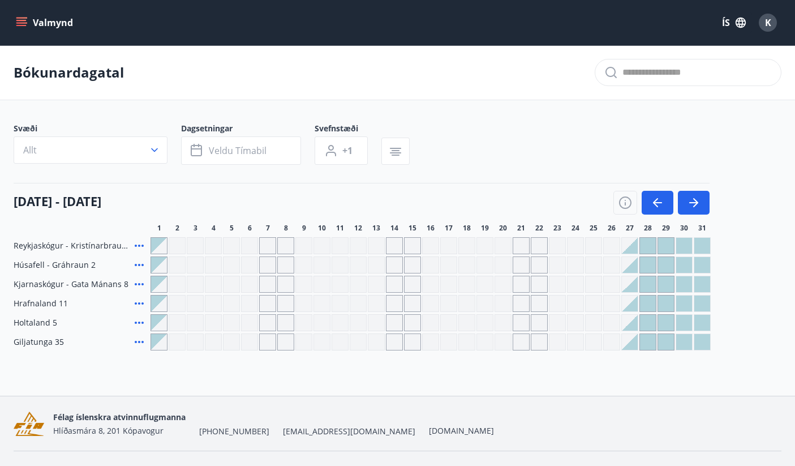
click at [309, 246] on div "Gráir dagar eru ekki bókanlegir" at bounding box center [303, 245] width 17 height 17
click at [652, 199] on icon "button" at bounding box center [658, 203] width 14 height 14
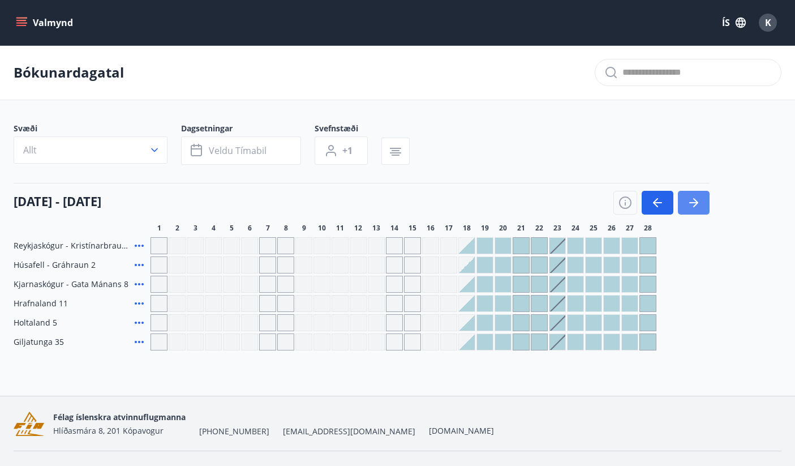
click at [691, 205] on icon "button" at bounding box center [694, 203] width 14 height 14
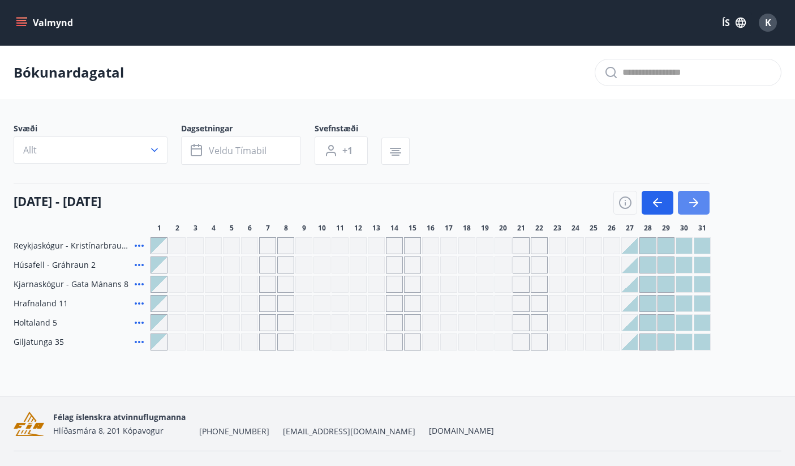
click at [702, 193] on button "button" at bounding box center [694, 203] width 32 height 24
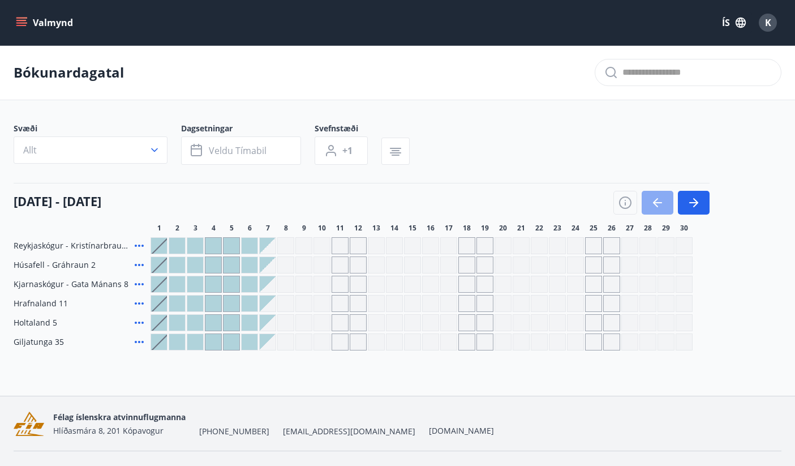
click at [656, 211] on button "button" at bounding box center [658, 203] width 32 height 24
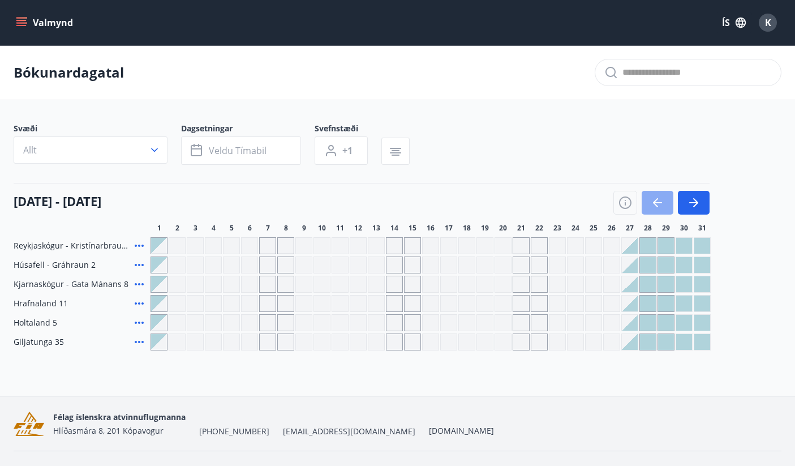
click at [658, 194] on button "button" at bounding box center [658, 203] width 32 height 24
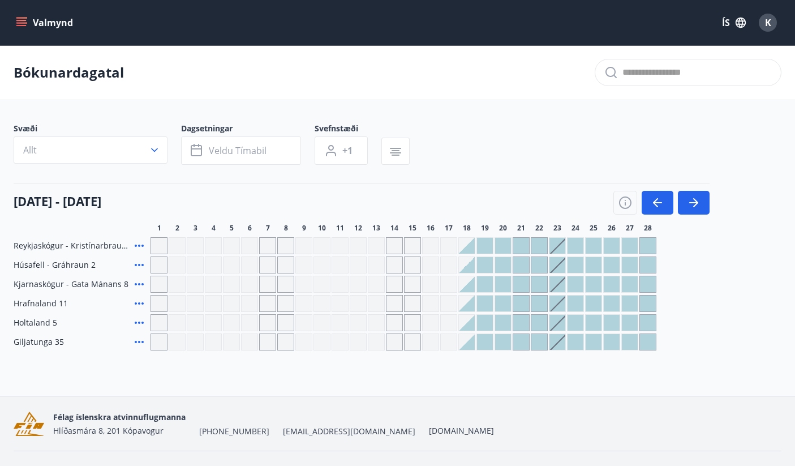
click at [138, 341] on icon at bounding box center [139, 342] width 14 height 14
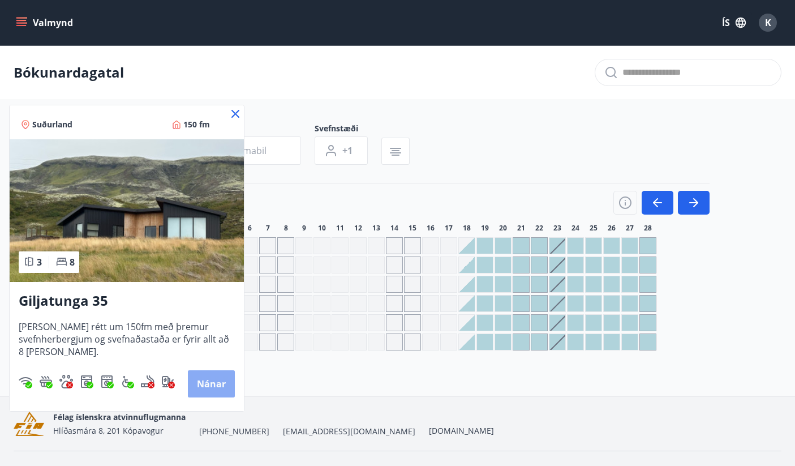
click at [208, 379] on button "Nánar" at bounding box center [211, 383] width 47 height 27
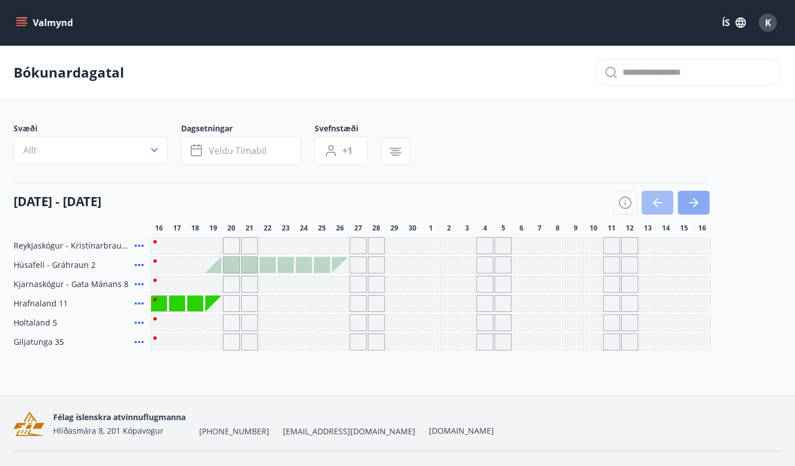
click at [701, 200] on button "button" at bounding box center [694, 203] width 32 height 24
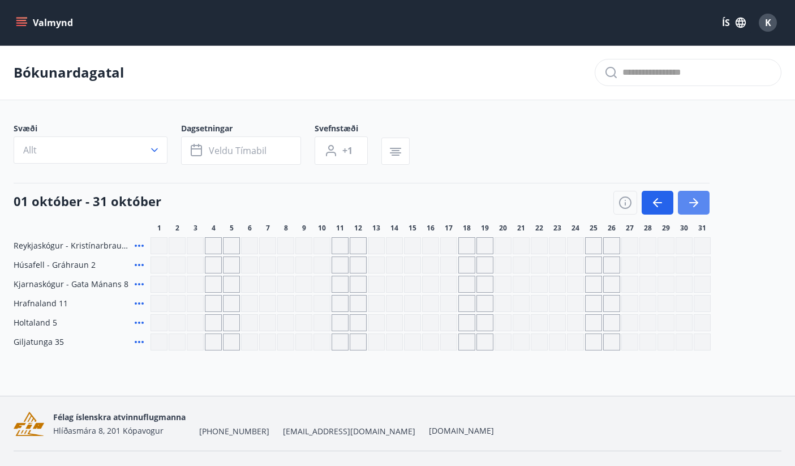
click at [701, 200] on button "button" at bounding box center [694, 203] width 32 height 24
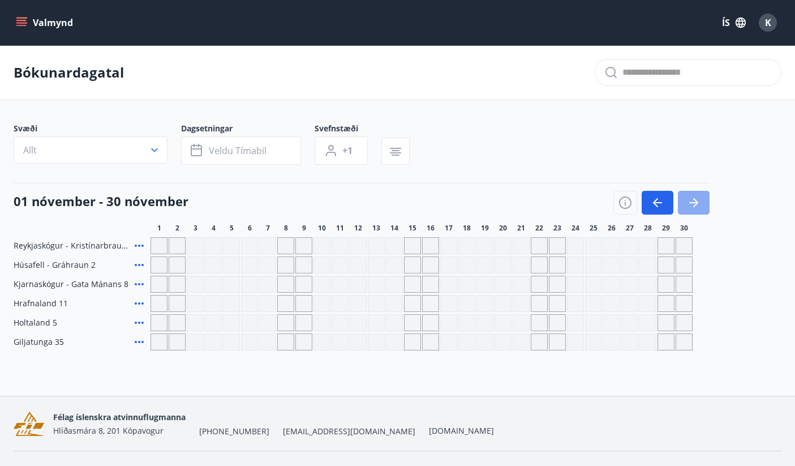
click at [701, 200] on button "button" at bounding box center [694, 203] width 32 height 24
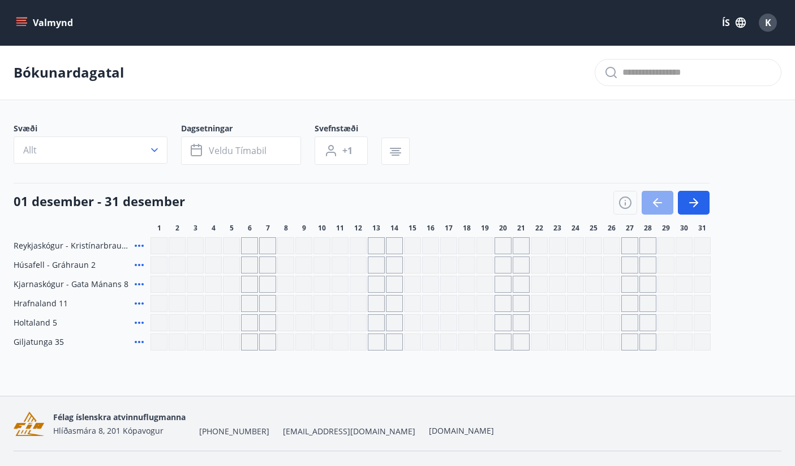
click at [663, 196] on icon "button" at bounding box center [658, 203] width 14 height 14
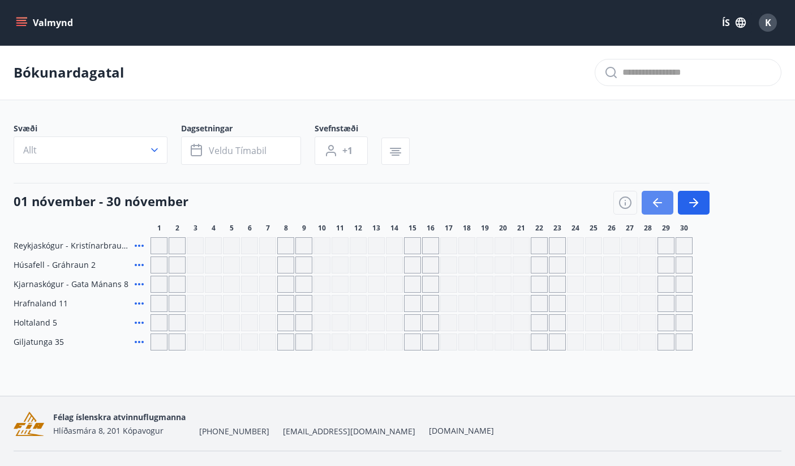
click at [663, 196] on icon "button" at bounding box center [658, 203] width 14 height 14
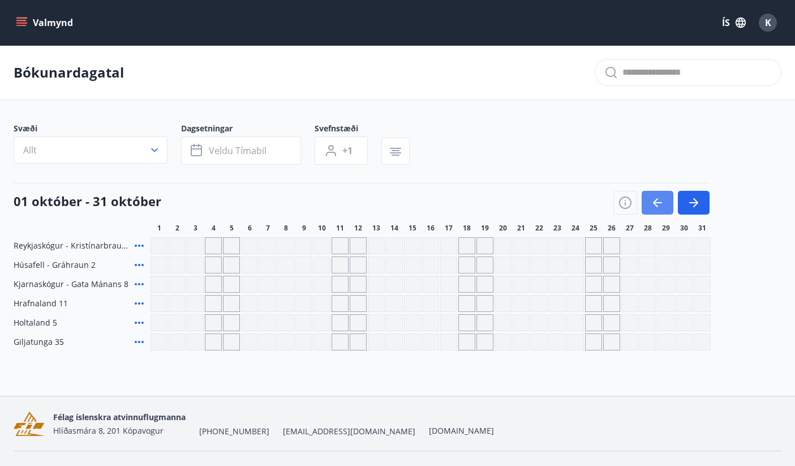
click at [663, 196] on icon "button" at bounding box center [658, 203] width 14 height 14
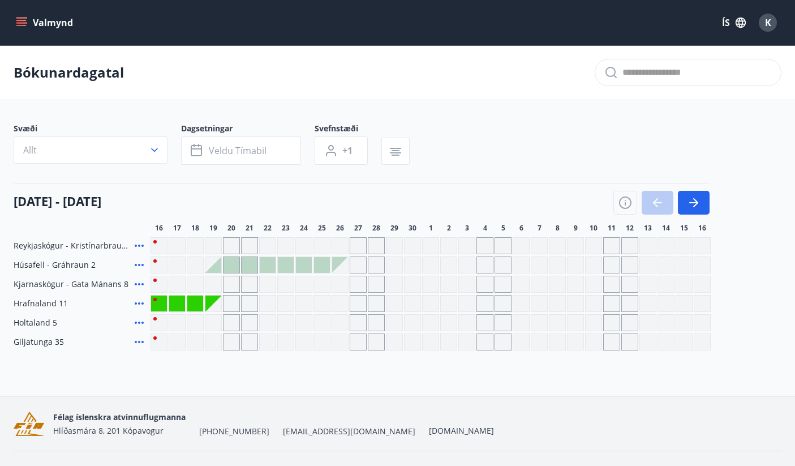
click at [663, 196] on div at bounding box center [662, 203] width 96 height 24
click at [701, 211] on button "button" at bounding box center [694, 203] width 32 height 24
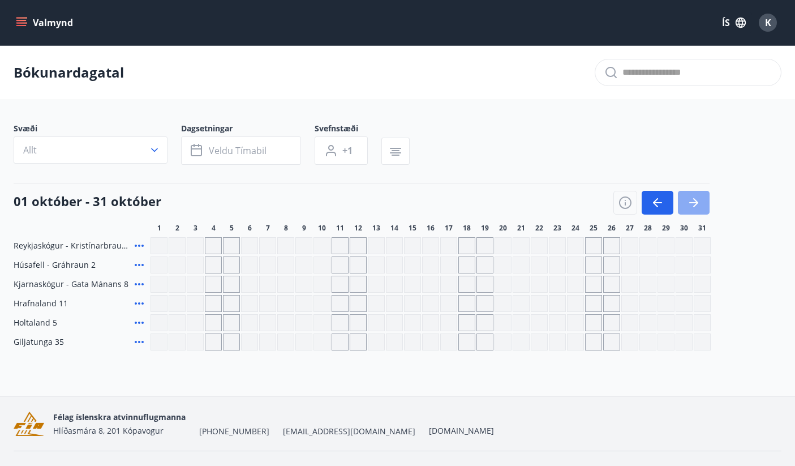
click at [708, 213] on button "button" at bounding box center [694, 203] width 32 height 24
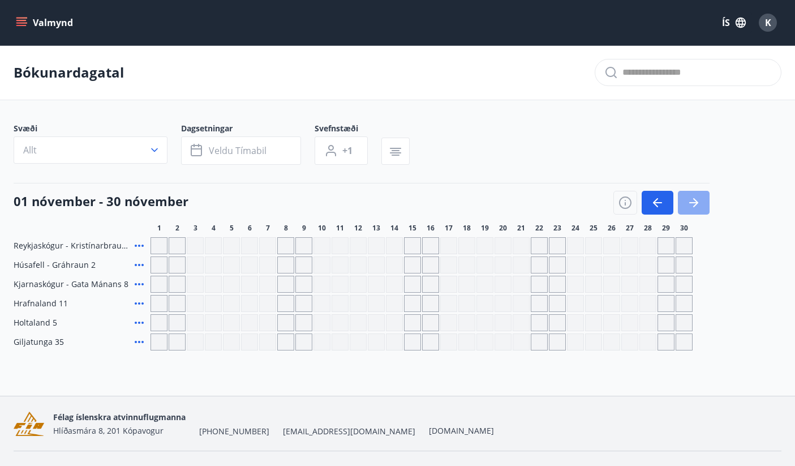
click at [704, 209] on button "button" at bounding box center [694, 203] width 32 height 24
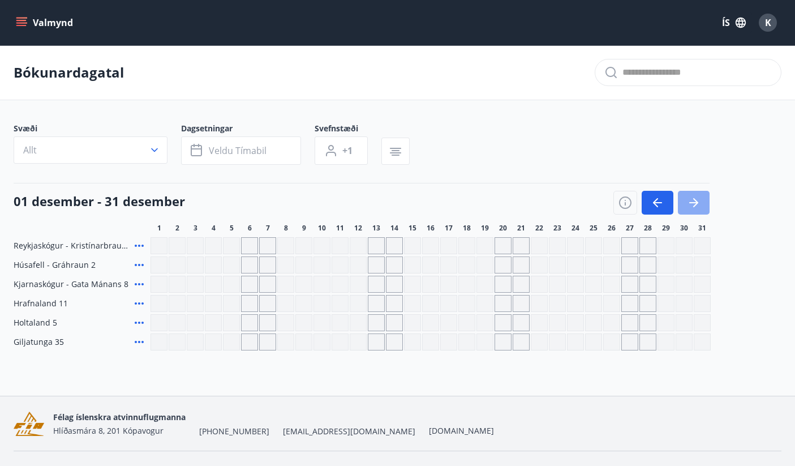
click at [699, 202] on icon "button" at bounding box center [694, 203] width 14 height 14
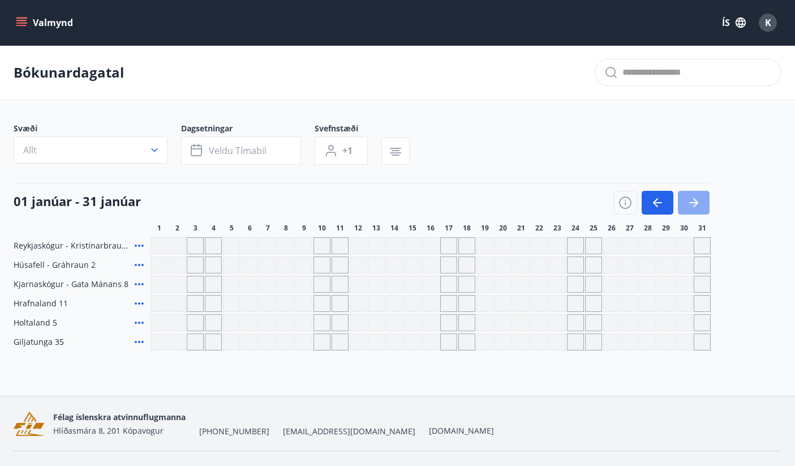
click at [699, 202] on icon "button" at bounding box center [694, 203] width 14 height 14
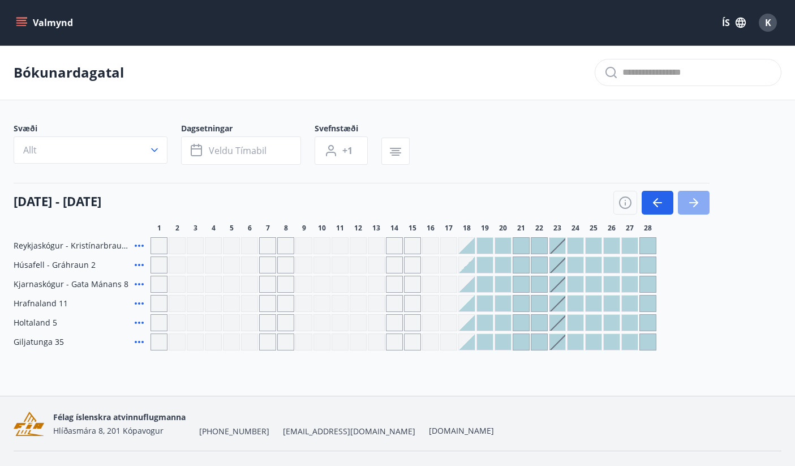
click at [699, 202] on icon "button" at bounding box center [694, 203] width 14 height 14
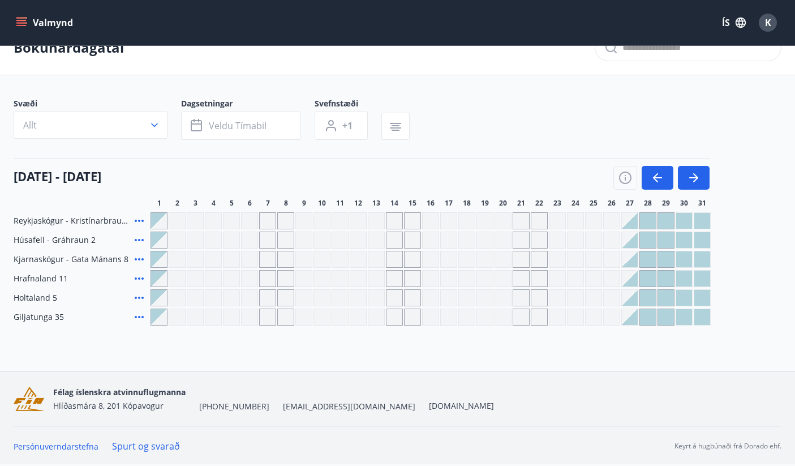
scroll to position [25, 0]
click at [625, 175] on icon "button" at bounding box center [625, 175] width 1 height 1
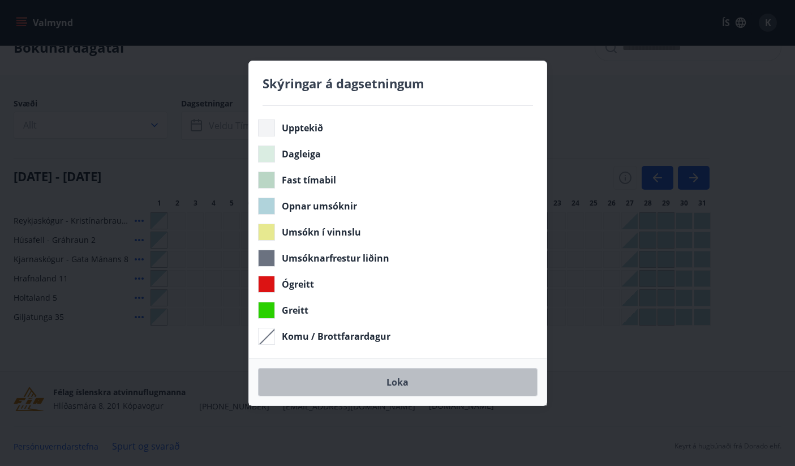
click at [402, 379] on button "Loka" at bounding box center [398, 382] width 280 height 28
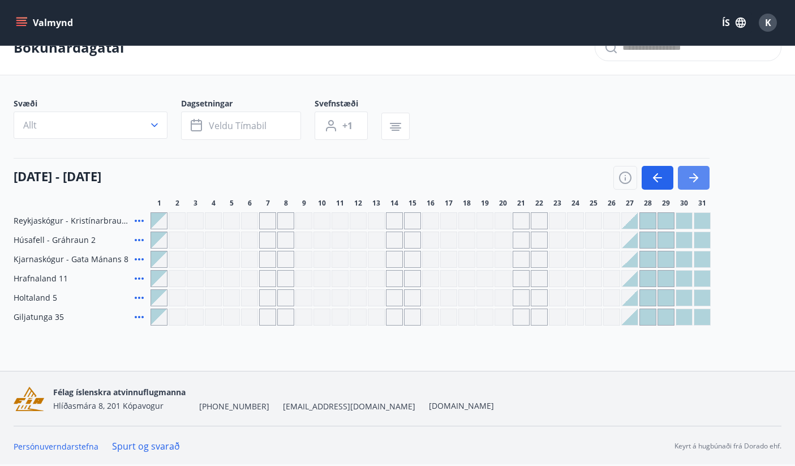
click at [704, 181] on button "button" at bounding box center [694, 178] width 32 height 24
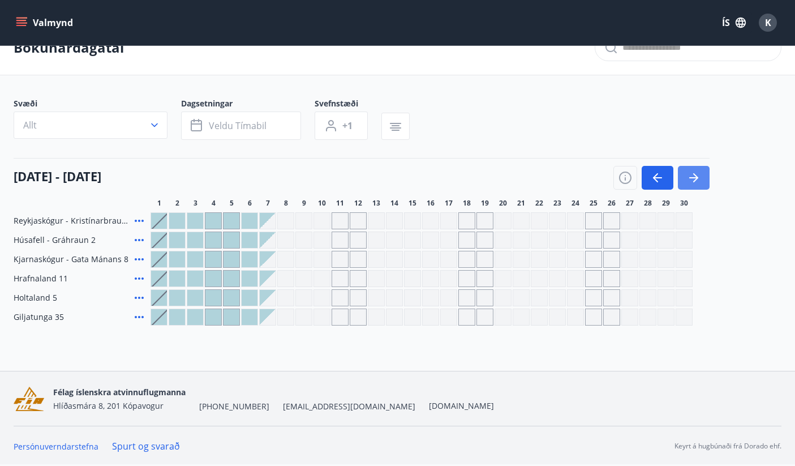
click at [704, 181] on button "button" at bounding box center [694, 178] width 32 height 24
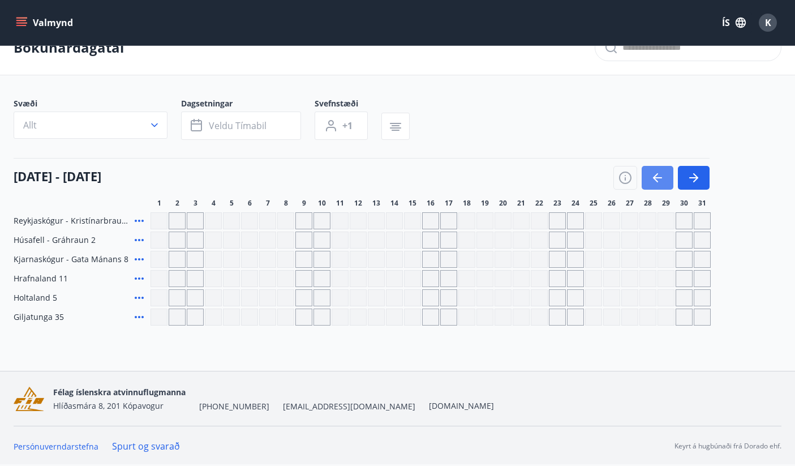
click at [672, 177] on button "button" at bounding box center [658, 178] width 32 height 24
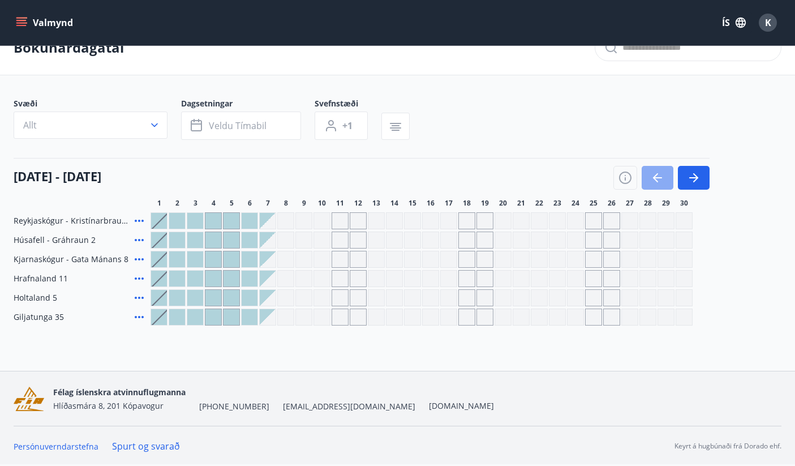
click at [664, 175] on button "button" at bounding box center [658, 178] width 32 height 24
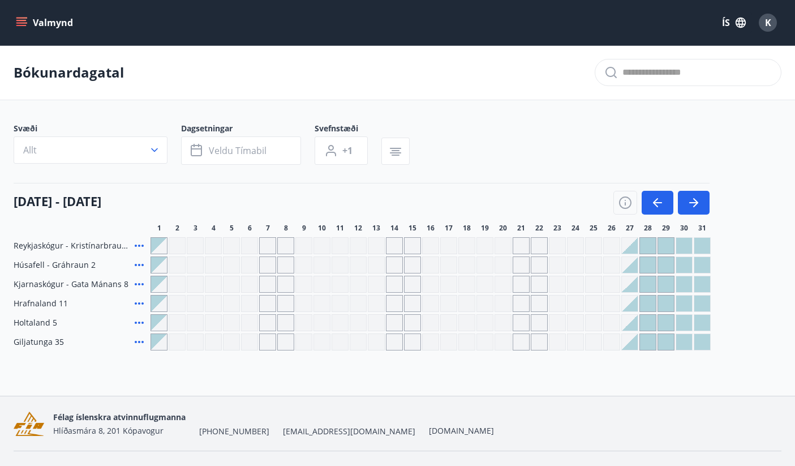
scroll to position [0, 0]
